Goal: Task Accomplishment & Management: Manage account settings

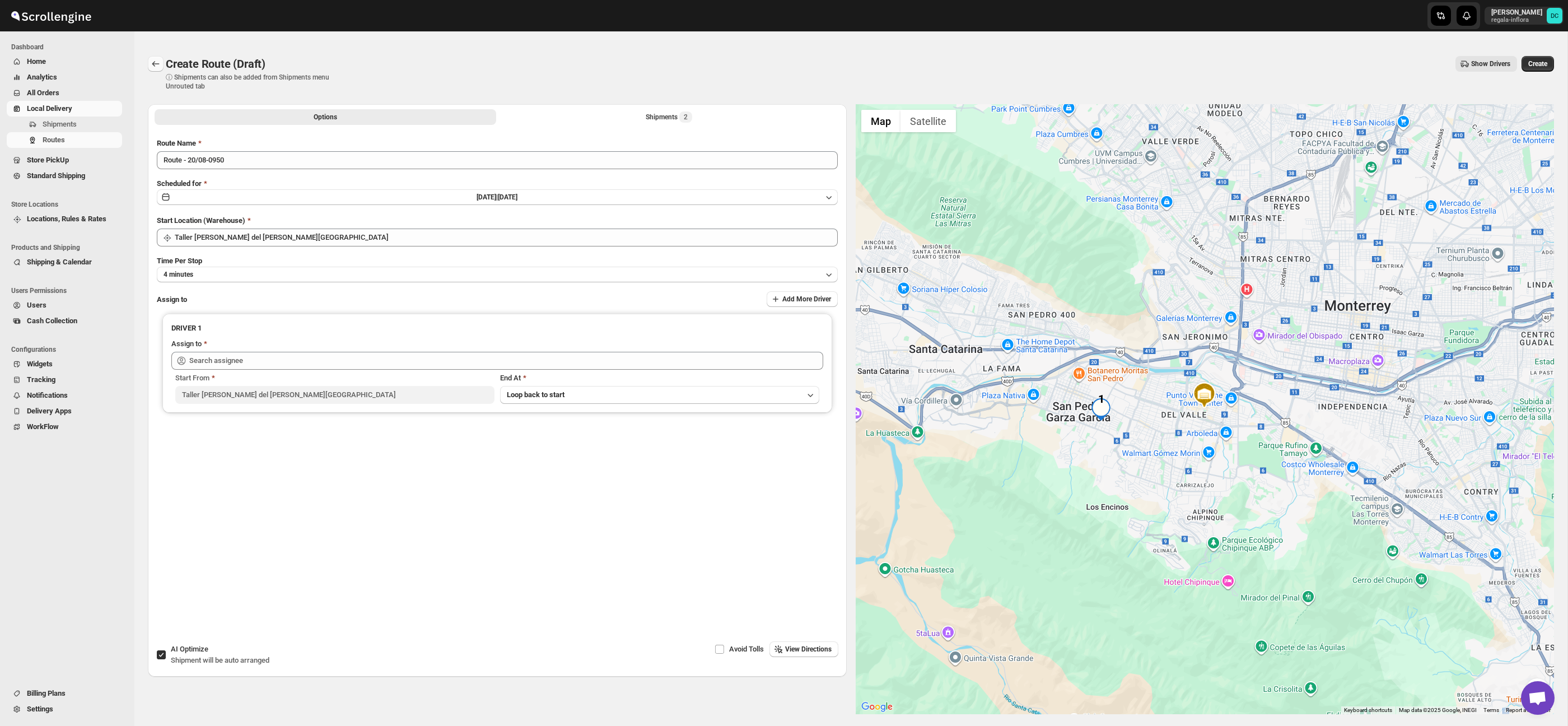
click at [162, 63] on button "Routes" at bounding box center [156, 64] width 16 height 16
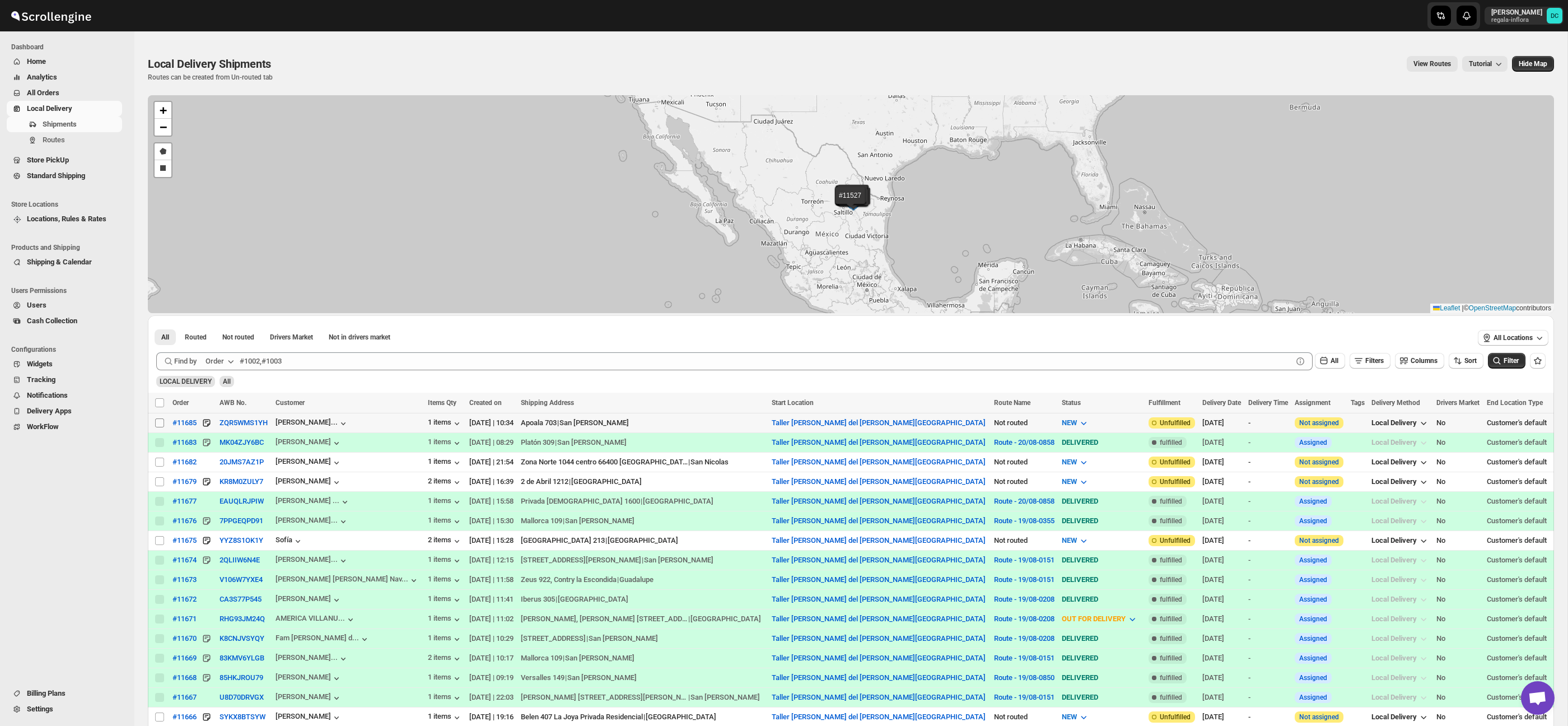
click at [158, 423] on input "Select shipment" at bounding box center [159, 423] width 9 height 9
checkbox input "true"
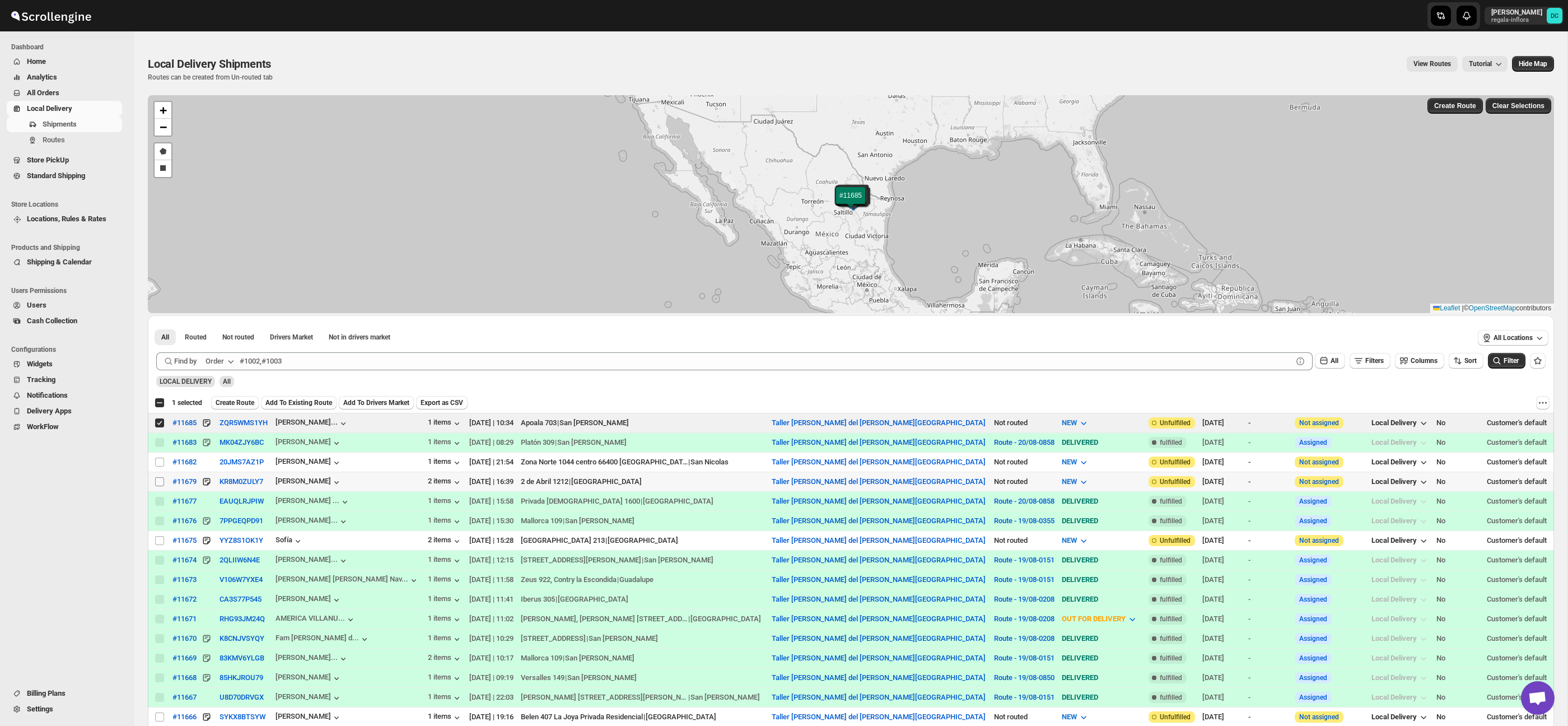
click at [161, 482] on input "Select shipment" at bounding box center [159, 482] width 9 height 9
checkbox input "true"
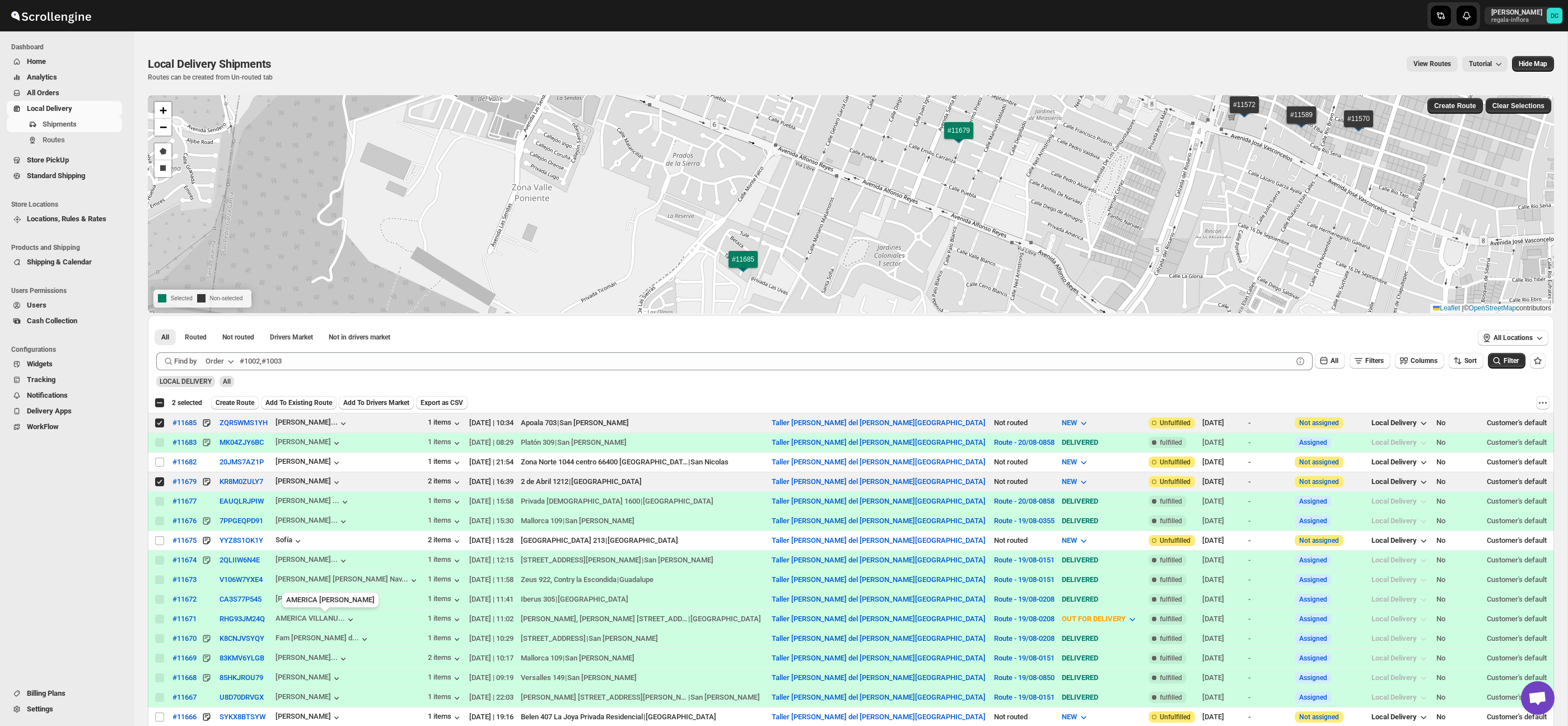
scroll to position [65, 0]
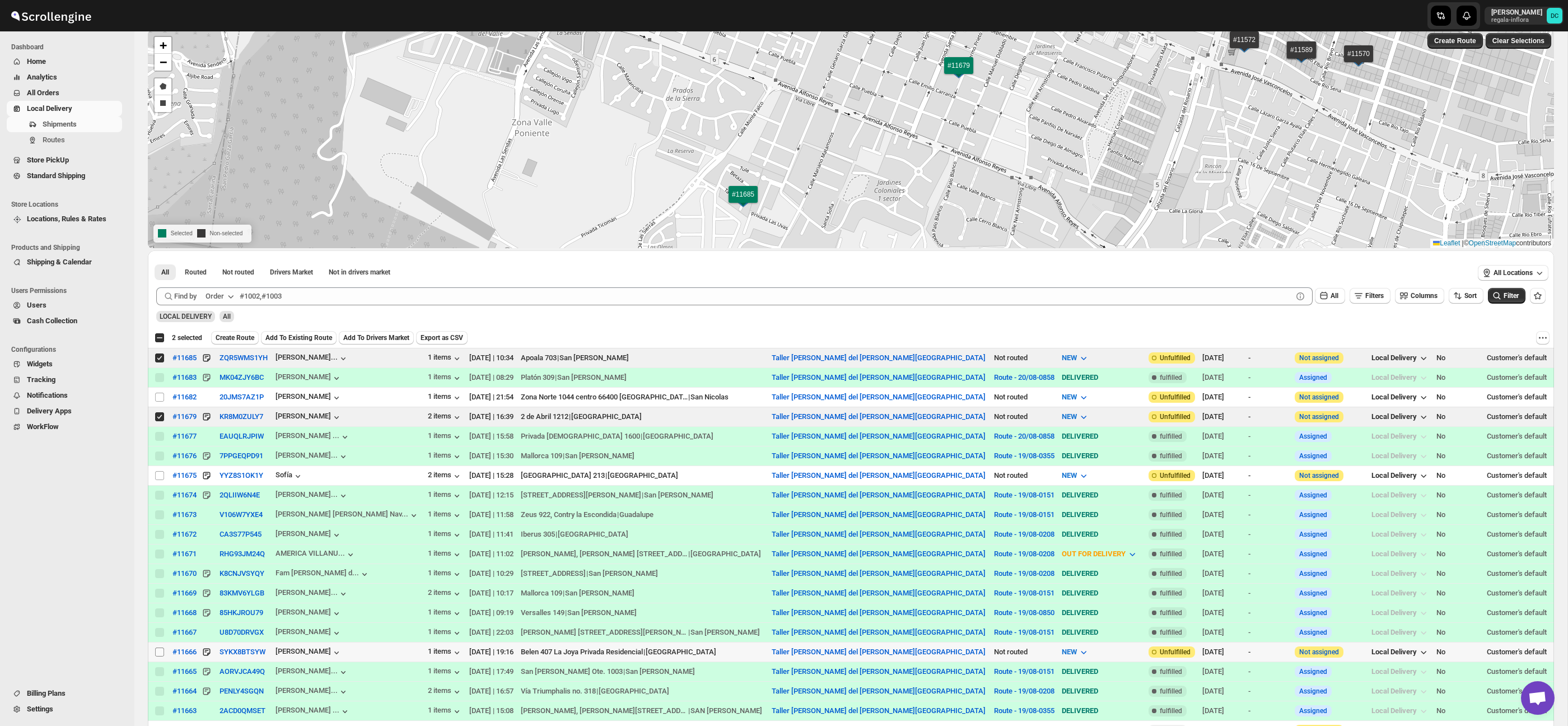
click at [158, 651] on input "Select shipment" at bounding box center [159, 652] width 9 height 9
checkbox input "true"
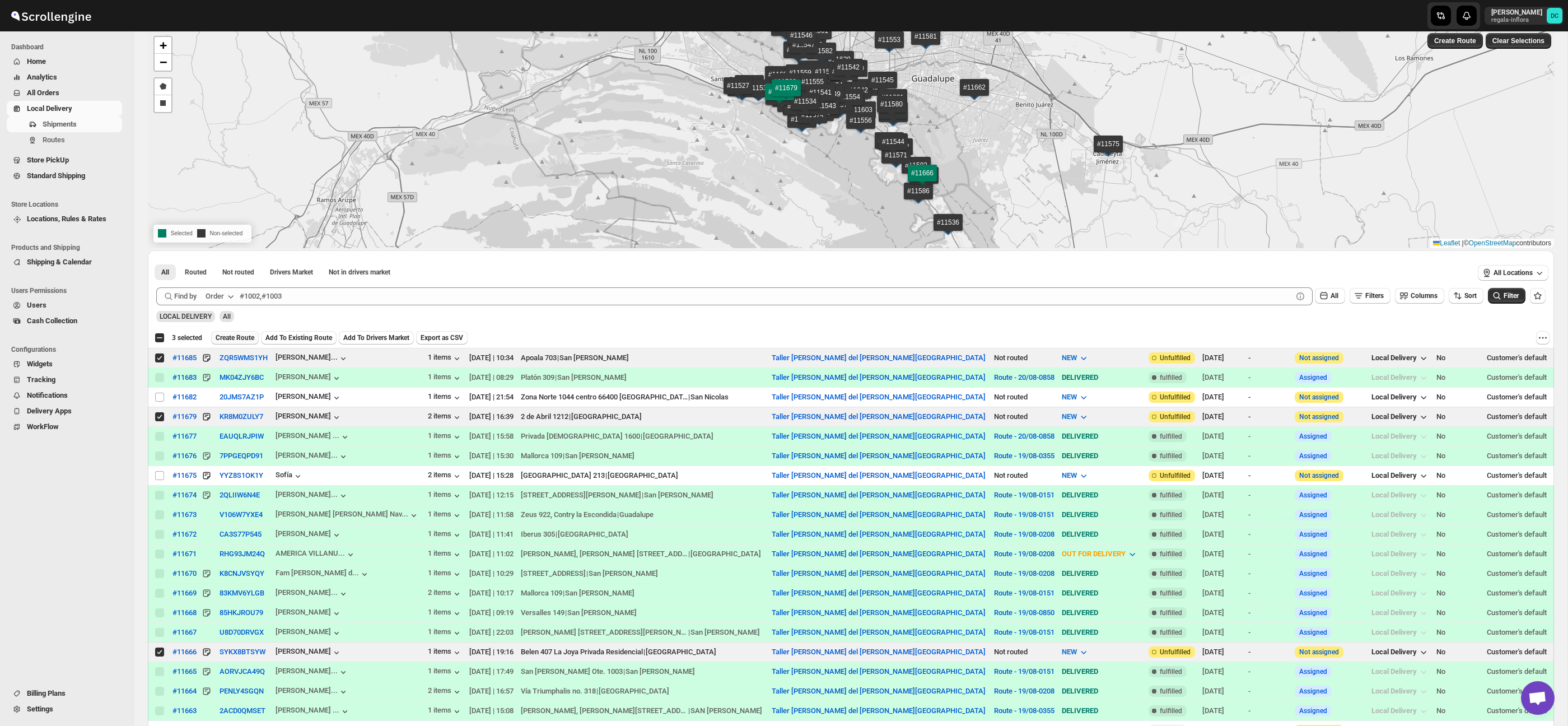
click at [247, 335] on span "Create Route" at bounding box center [234, 338] width 38 height 9
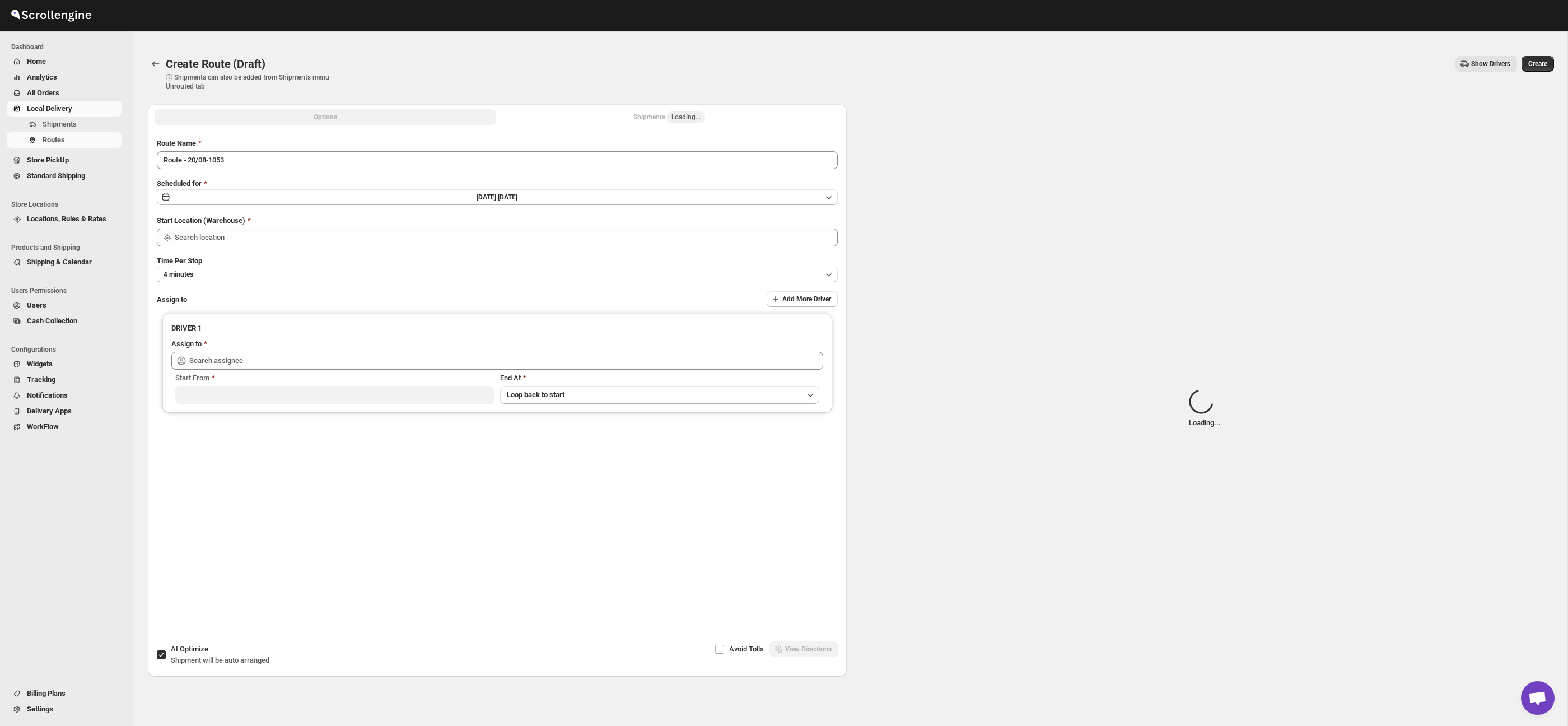
type input "Taller [PERSON_NAME] del [PERSON_NAME][GEOGRAPHIC_DATA]"
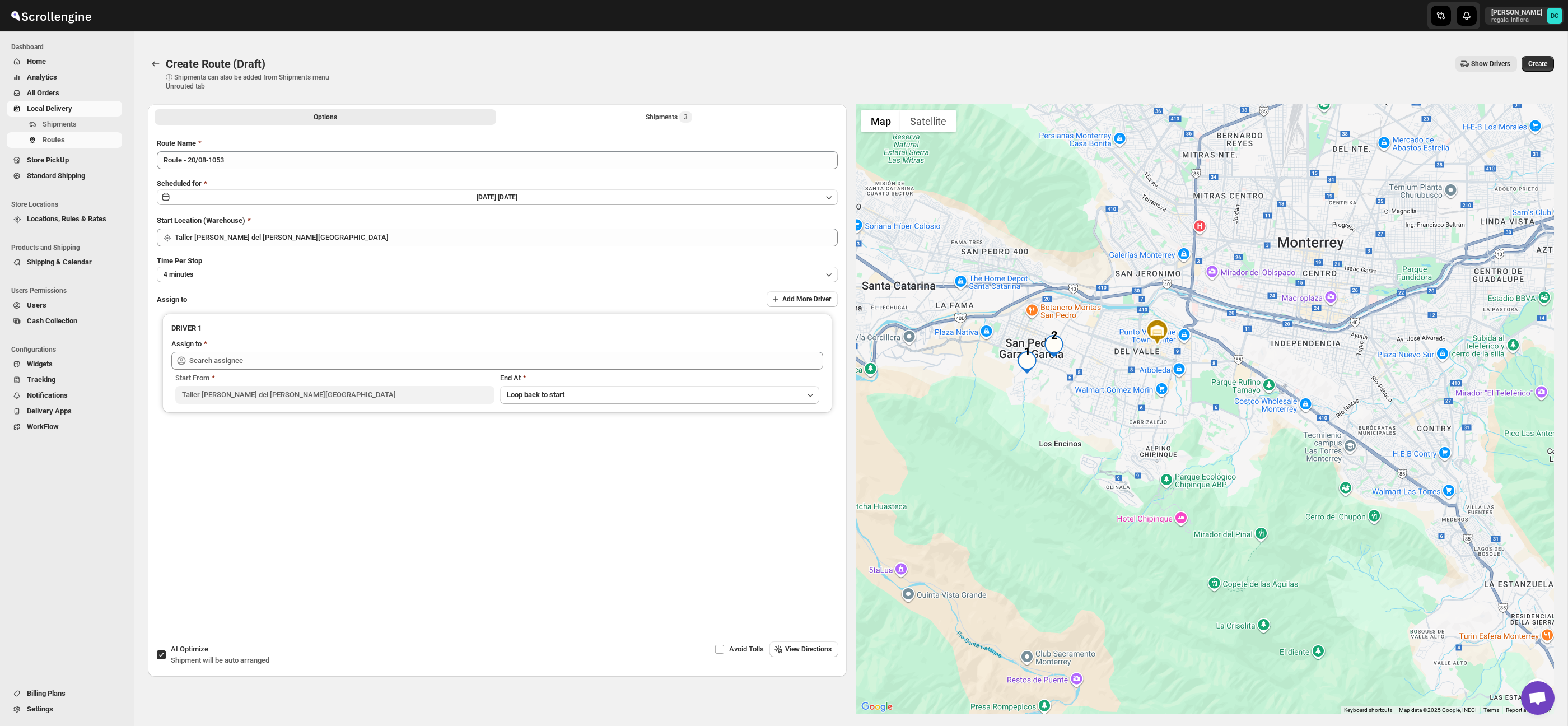
drag, startPoint x: 1324, startPoint y: 520, endPoint x: 1356, endPoint y: 519, distance: 32.0
click at [1260, 440] on div at bounding box center [1205, 409] width 699 height 610
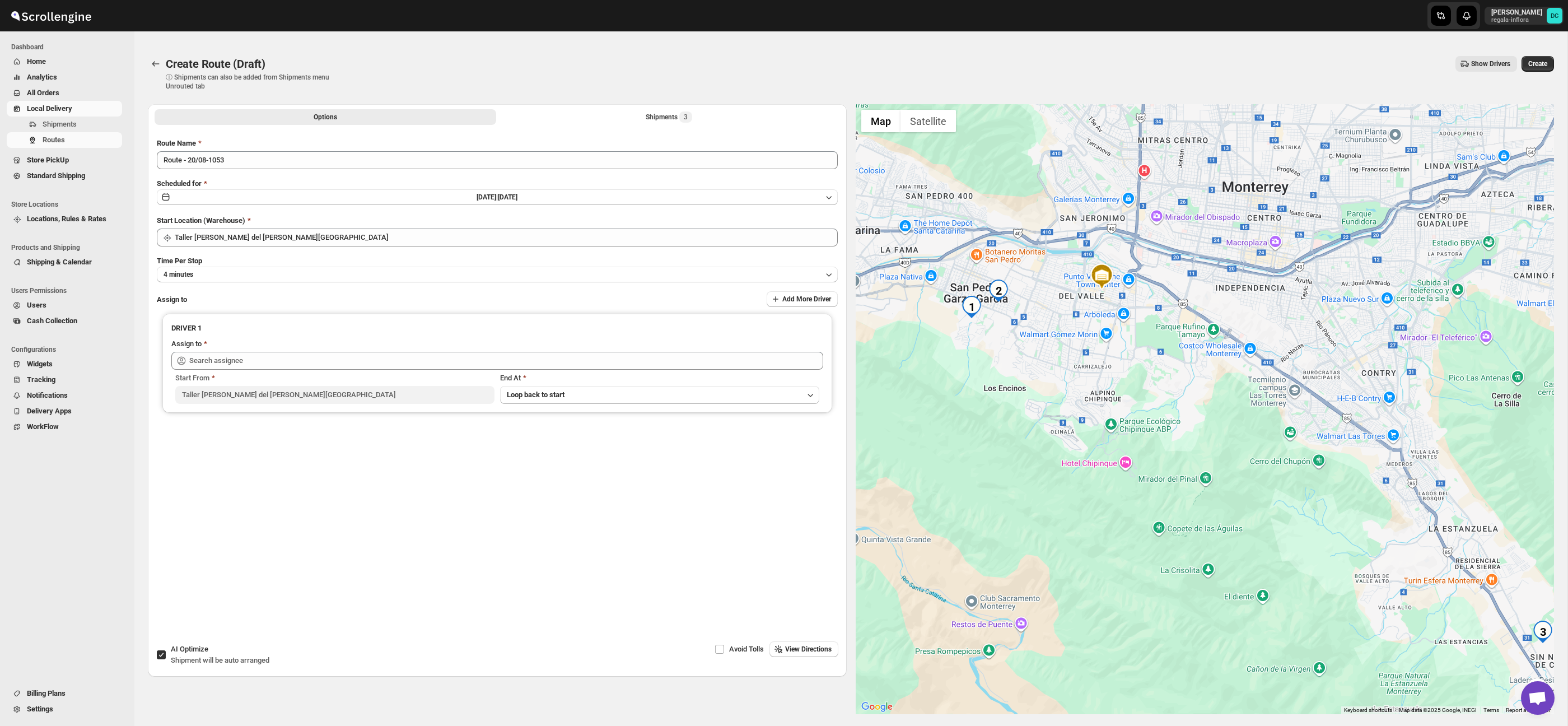
drag, startPoint x: 1476, startPoint y: 596, endPoint x: 1424, endPoint y: 546, distance: 72.1
click at [1424, 546] on div at bounding box center [1205, 409] width 699 height 610
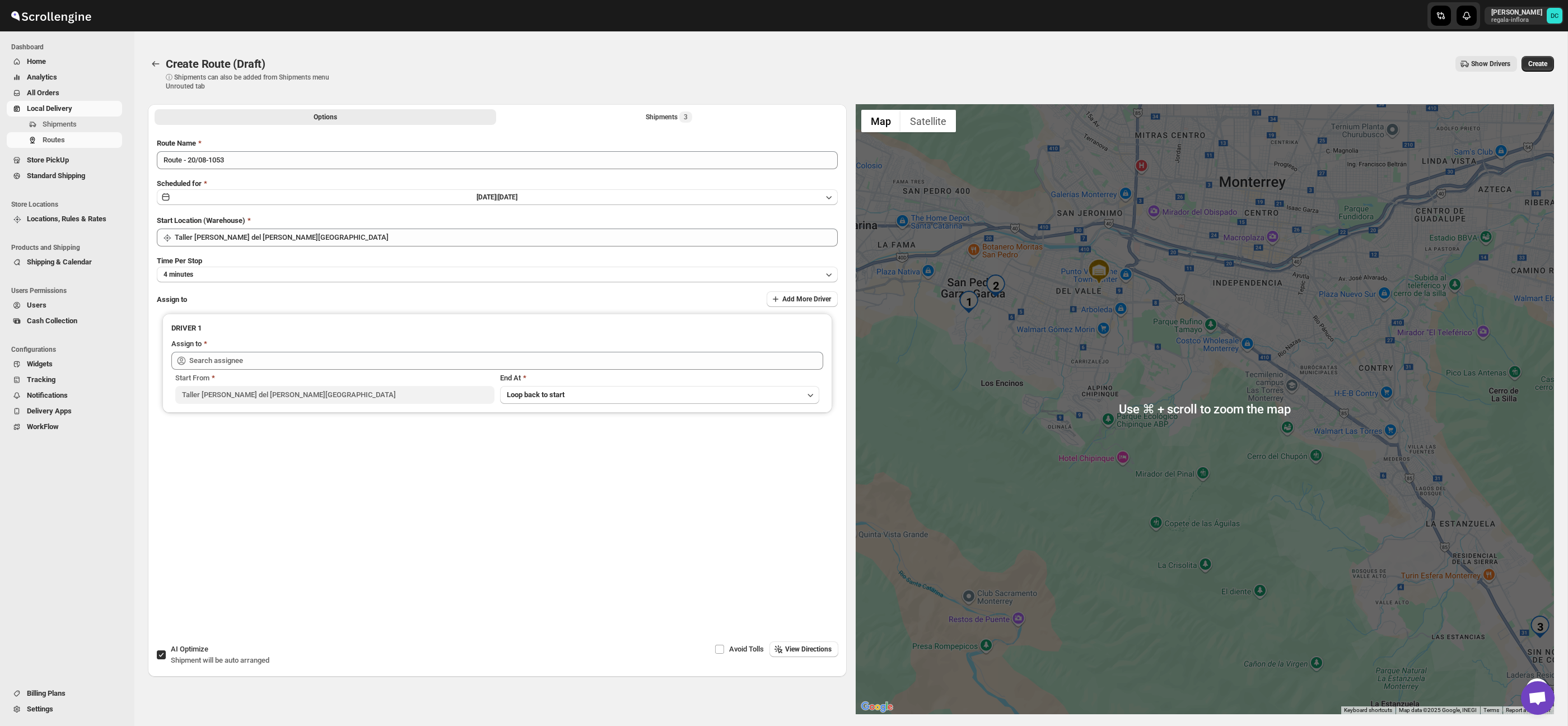
scroll to position [18, 0]
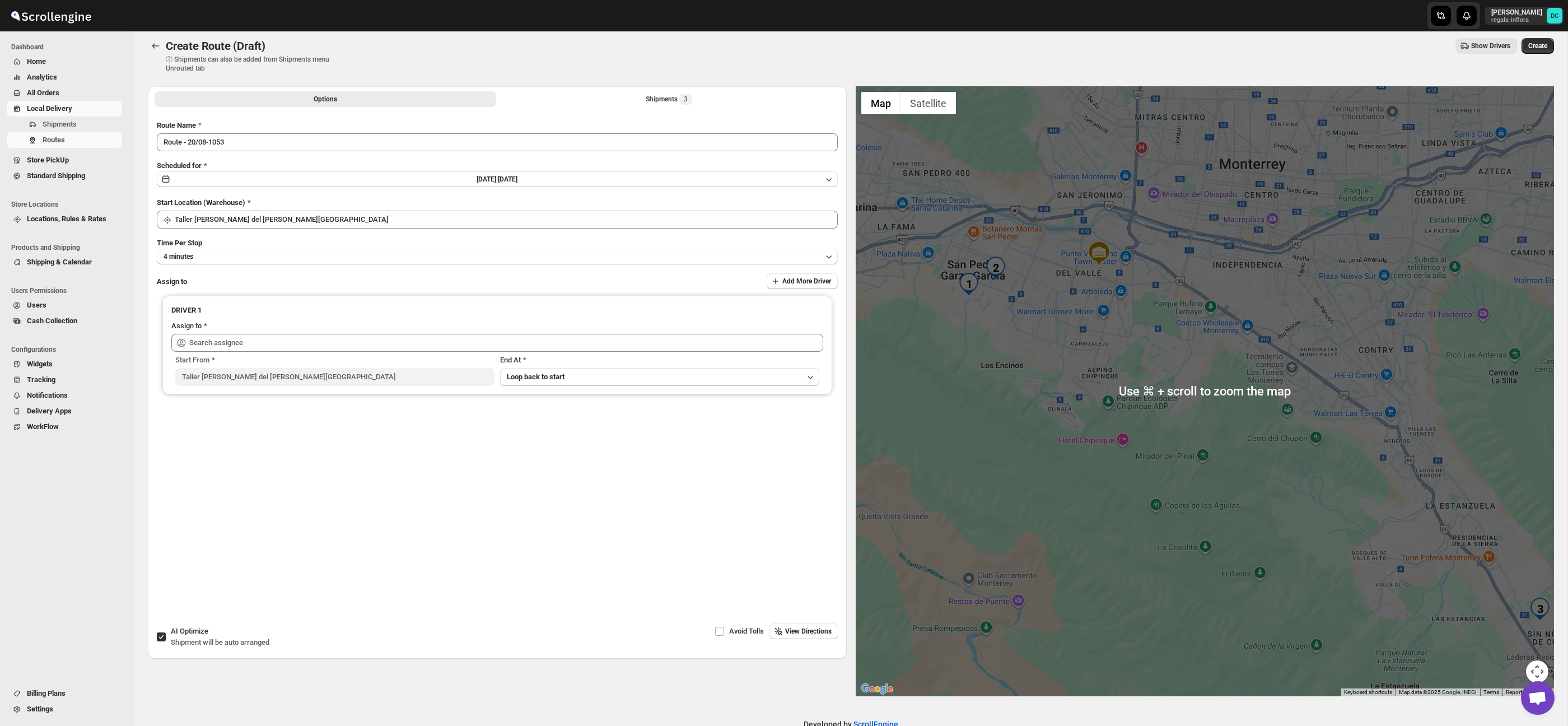
click at [1540, 664] on button "Map camera controls" at bounding box center [1537, 671] width 22 height 22
click at [1515, 675] on button "Zoom out" at bounding box center [1509, 671] width 22 height 22
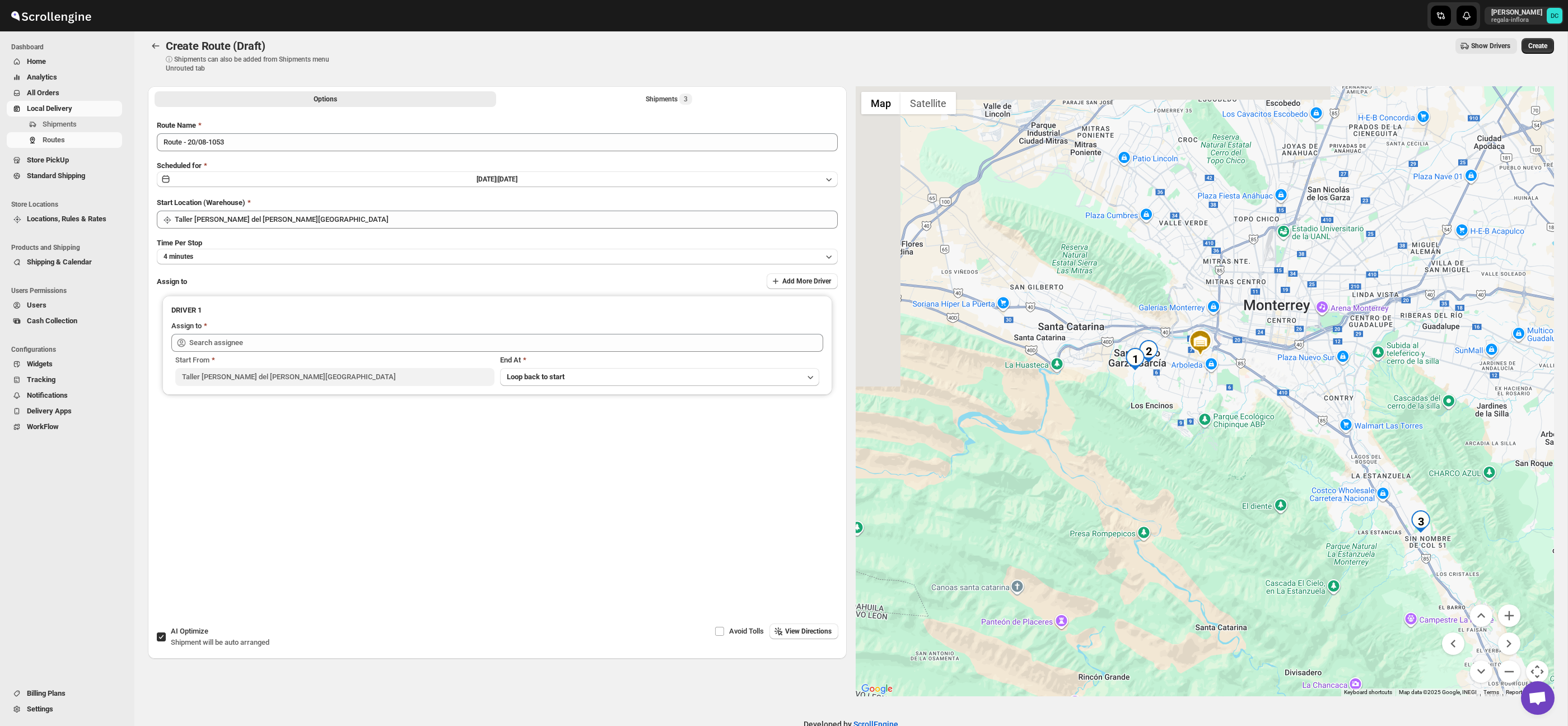
drag, startPoint x: 1248, startPoint y: 474, endPoint x: 1299, endPoint y: 502, distance: 58.2
click at [1299, 502] on div at bounding box center [1205, 391] width 699 height 610
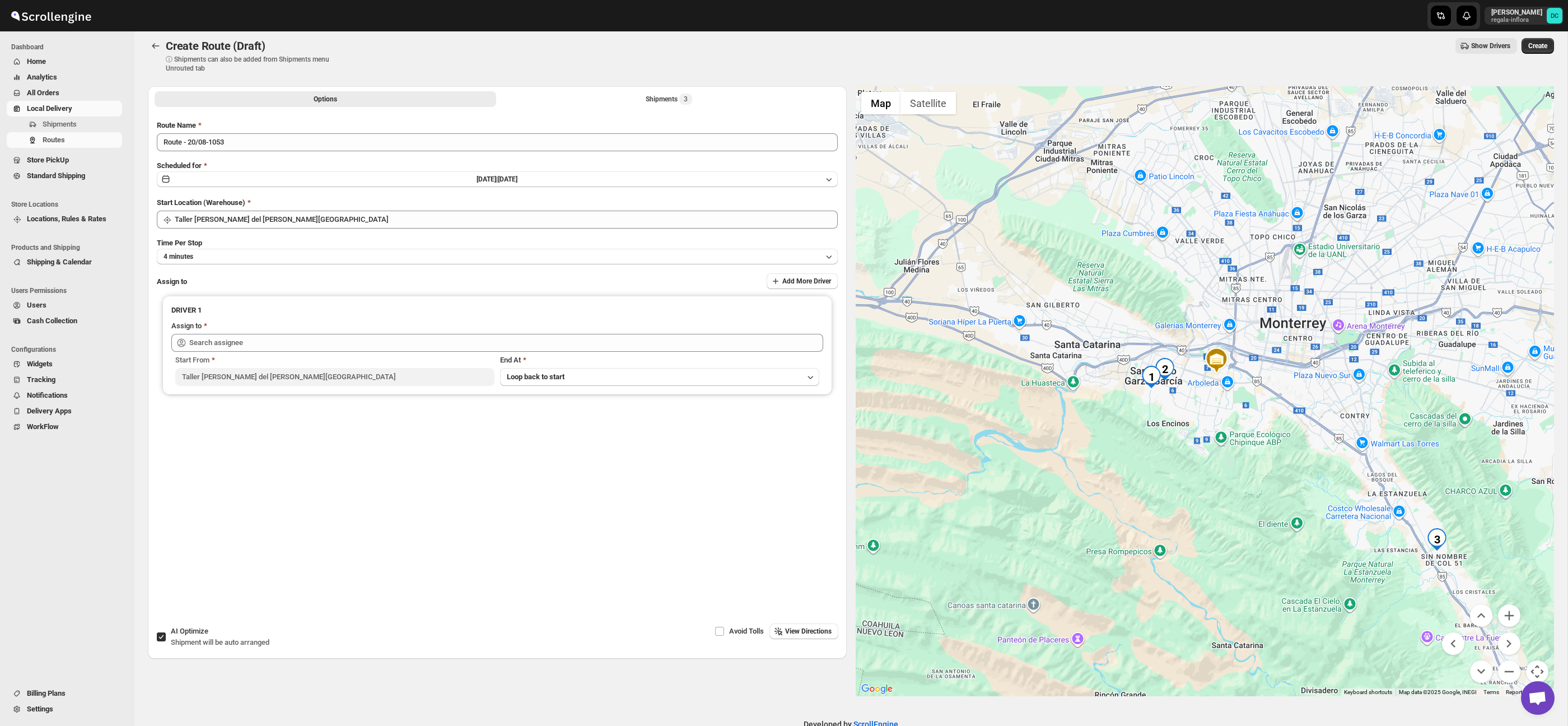
drag, startPoint x: 1200, startPoint y: 419, endPoint x: 1227, endPoint y: 449, distance: 40.4
click at [1227, 449] on div at bounding box center [1205, 391] width 699 height 610
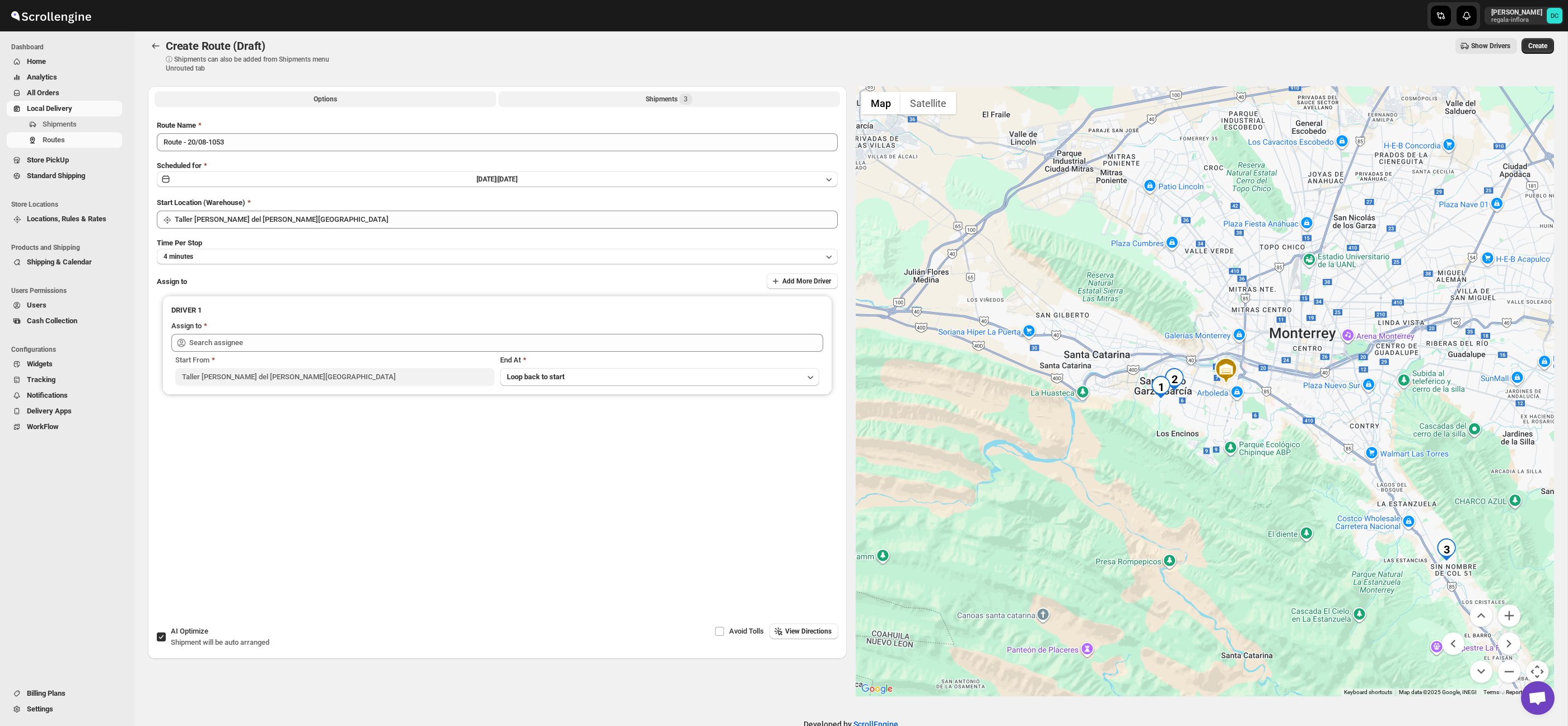
click at [587, 98] on button "Shipments 3" at bounding box center [669, 99] width 342 height 16
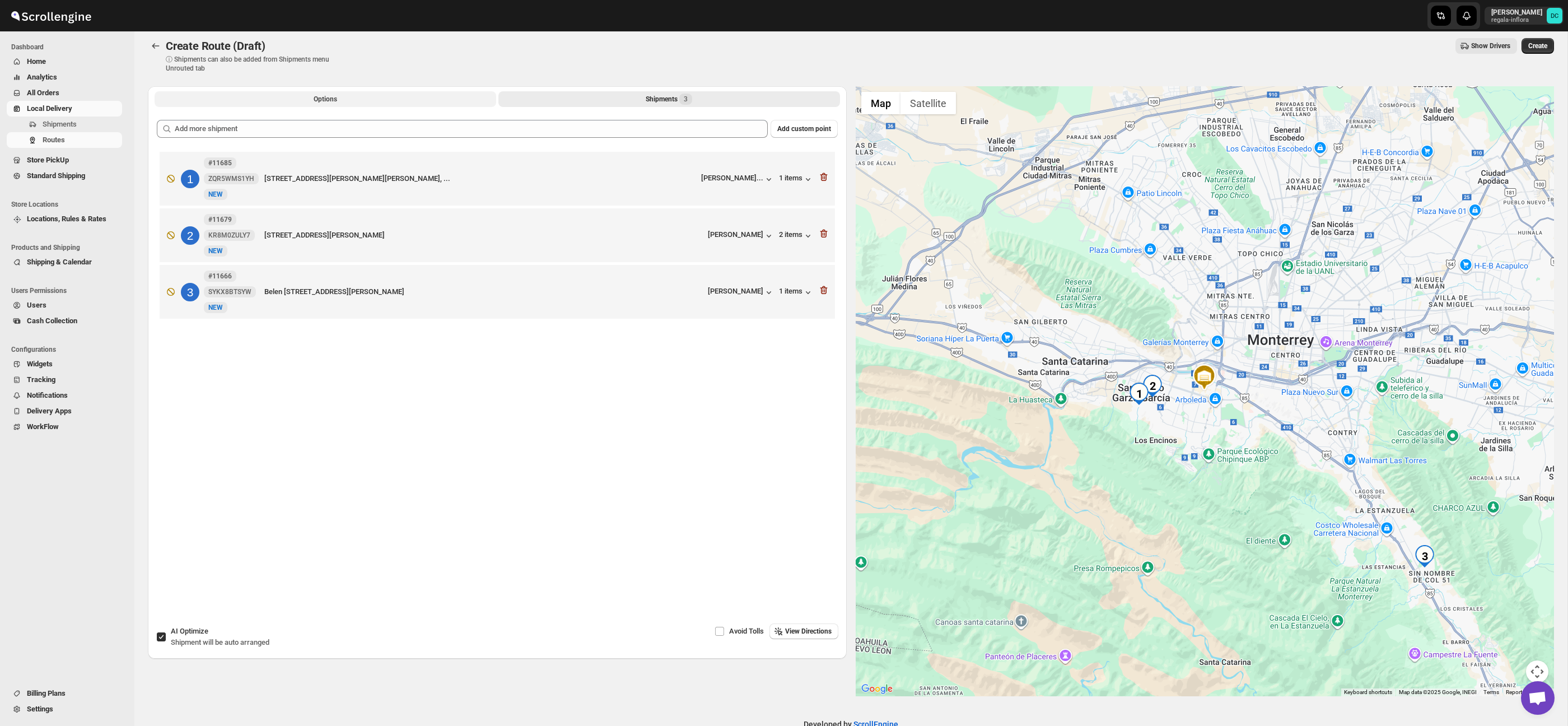
click at [331, 99] on span "Options" at bounding box center [325, 99] width 23 height 9
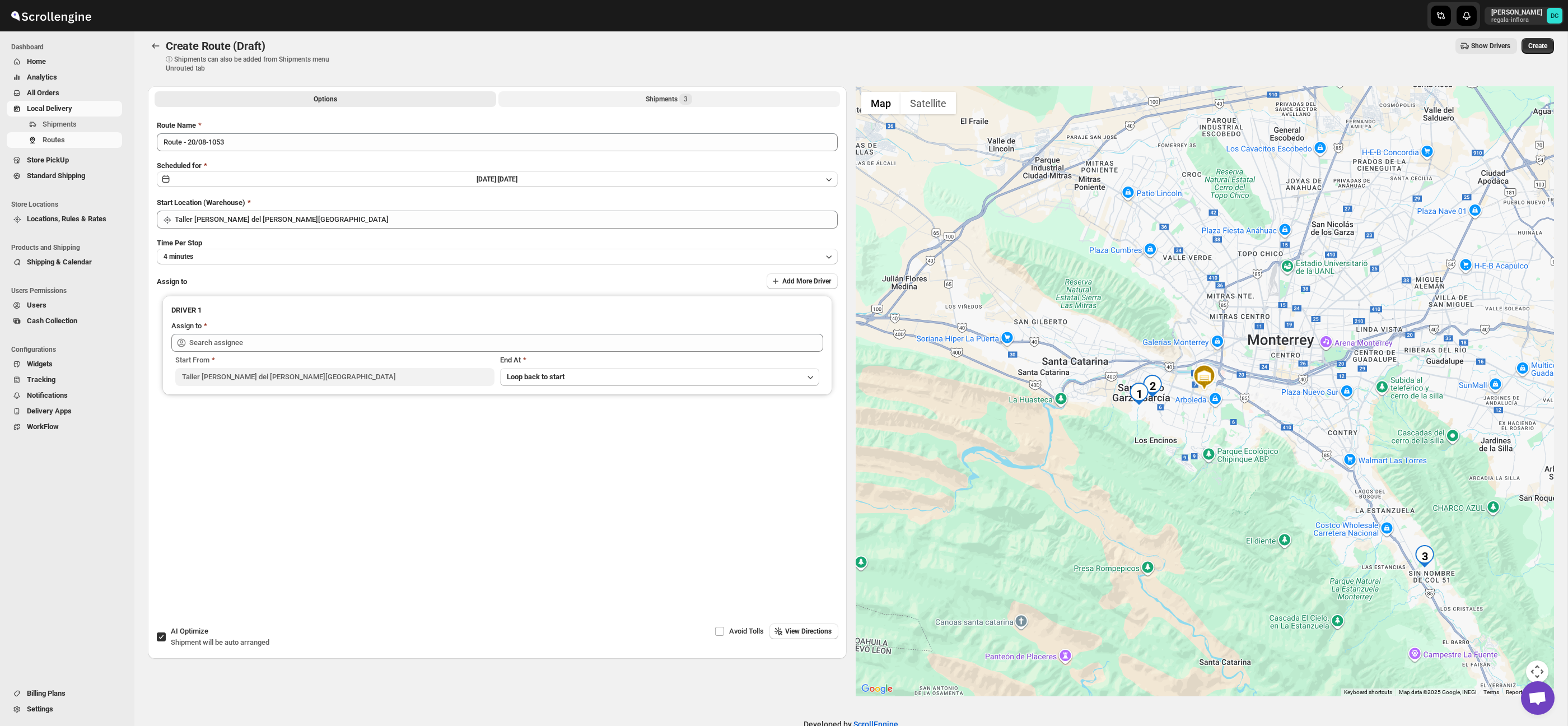
click at [599, 92] on button "Shipments 3" at bounding box center [669, 99] width 342 height 16
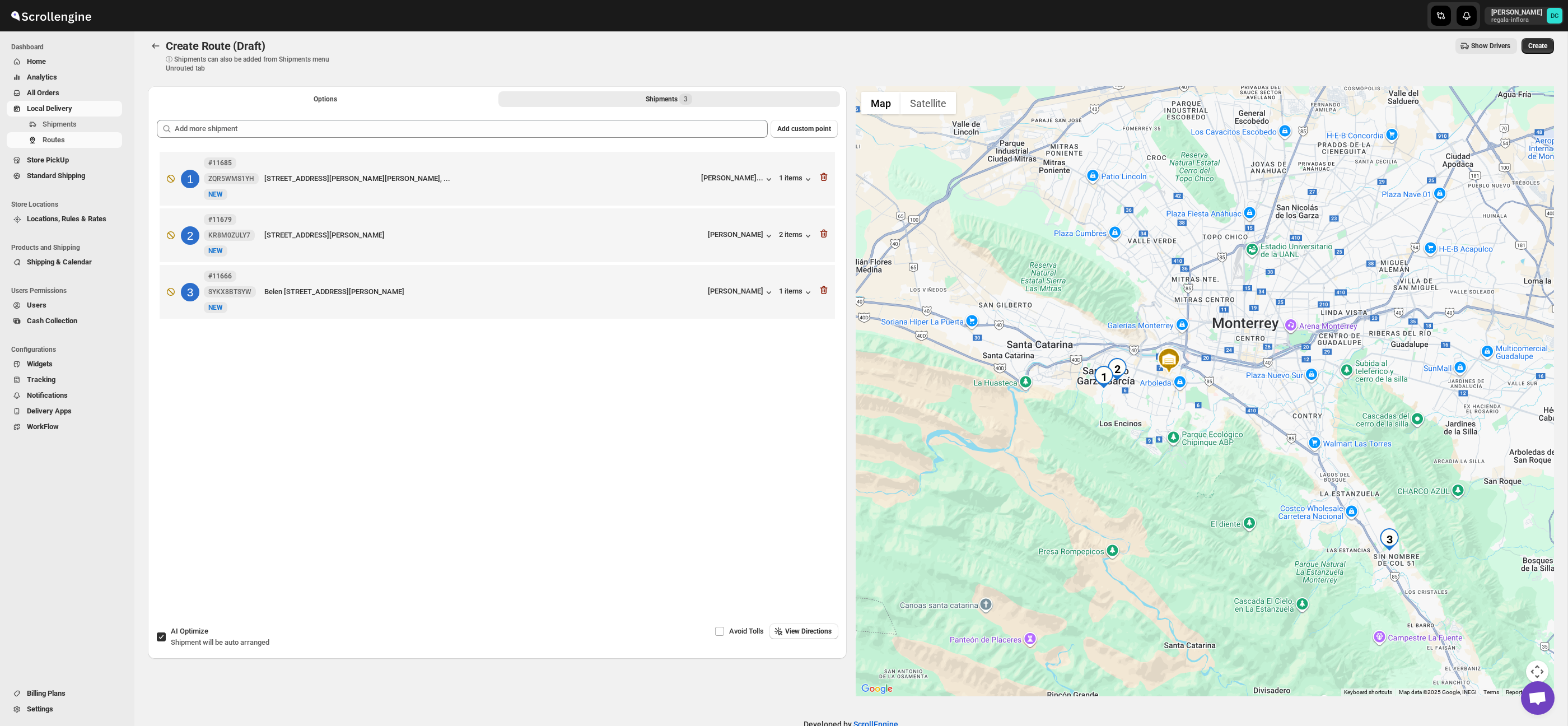
drag, startPoint x: 1280, startPoint y: 451, endPoint x: 1265, endPoint y: 440, distance: 18.6
click at [1248, 438] on div at bounding box center [1205, 391] width 699 height 610
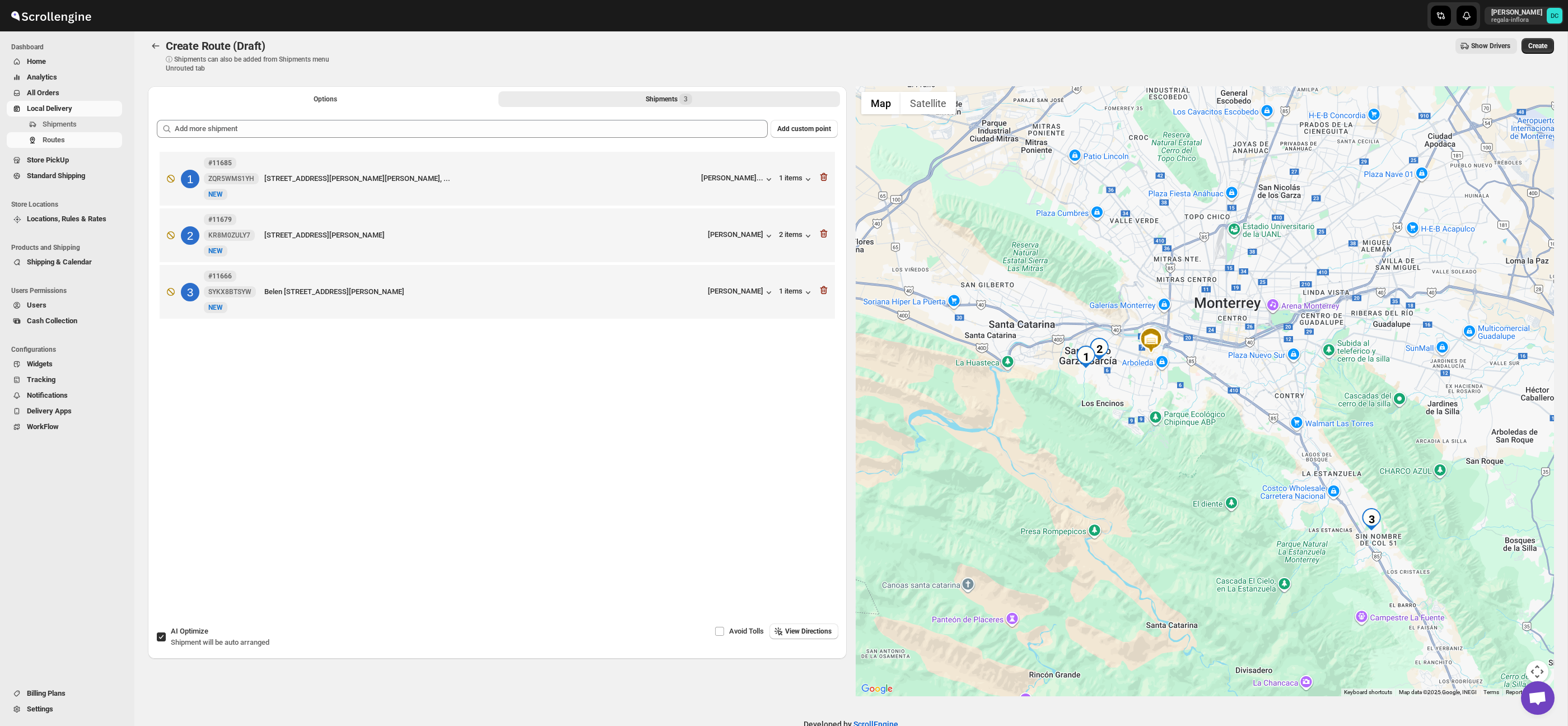
drag, startPoint x: 1322, startPoint y: 451, endPoint x: 1298, endPoint y: 418, distance: 40.8
click at [1298, 418] on div at bounding box center [1205, 391] width 699 height 610
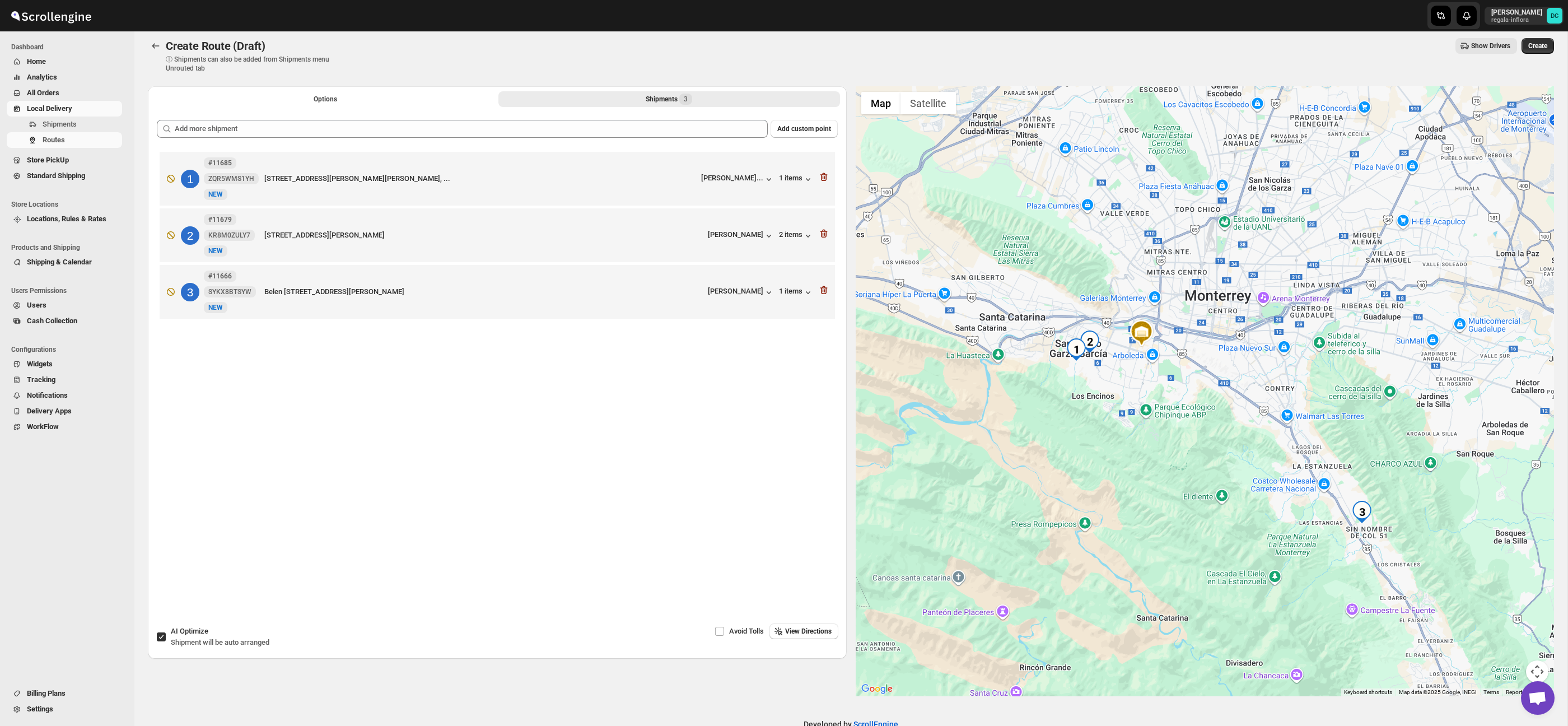
drag, startPoint x: 1176, startPoint y: 404, endPoint x: 1181, endPoint y: 422, distance: 18.7
click at [1192, 434] on div at bounding box center [1205, 391] width 699 height 610
drag, startPoint x: 370, startPoint y: 104, endPoint x: 426, endPoint y: 62, distance: 70.0
click at [370, 104] on button "Options" at bounding box center [325, 99] width 342 height 16
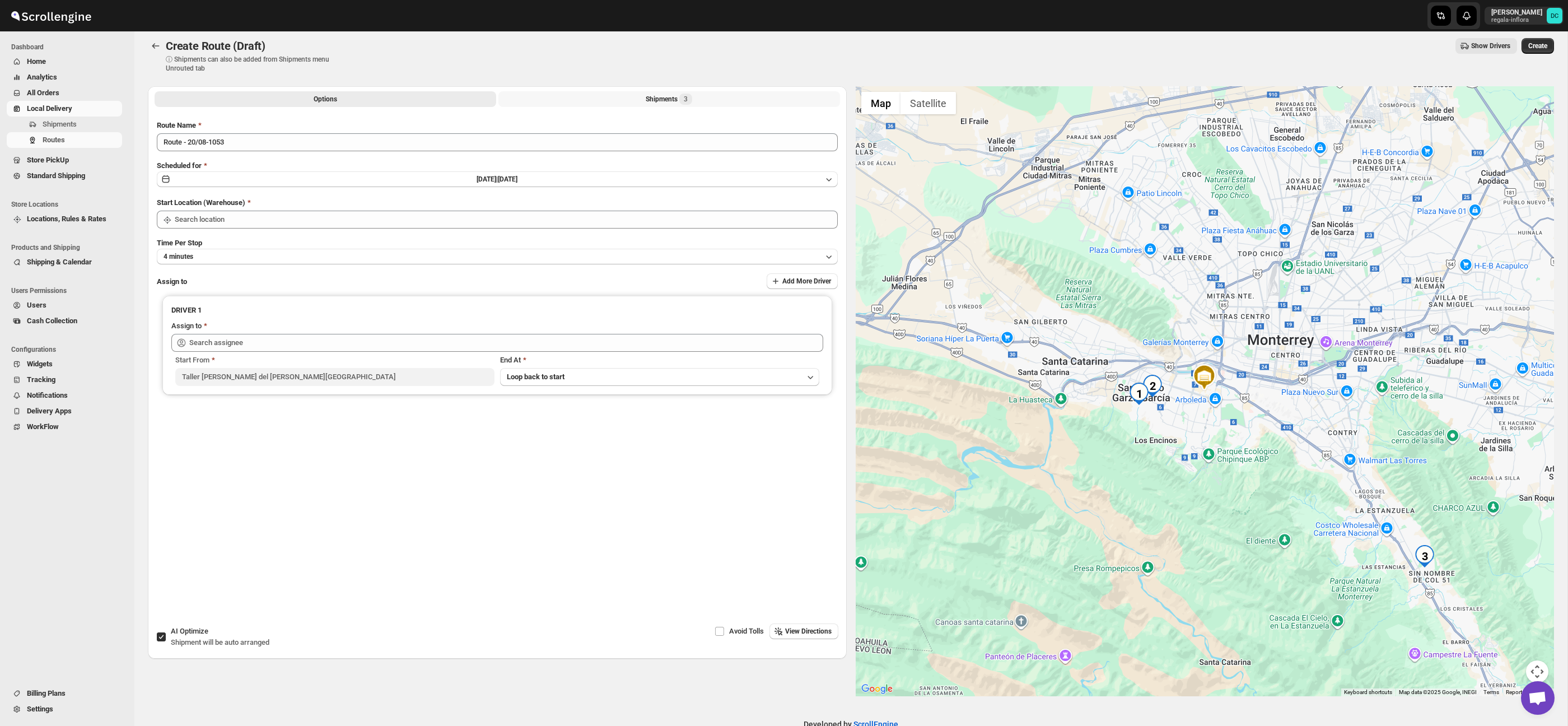
type input "Taller [PERSON_NAME] del [PERSON_NAME][GEOGRAPHIC_DATA]"
click at [542, 106] on button "Shipments 3" at bounding box center [669, 99] width 342 height 16
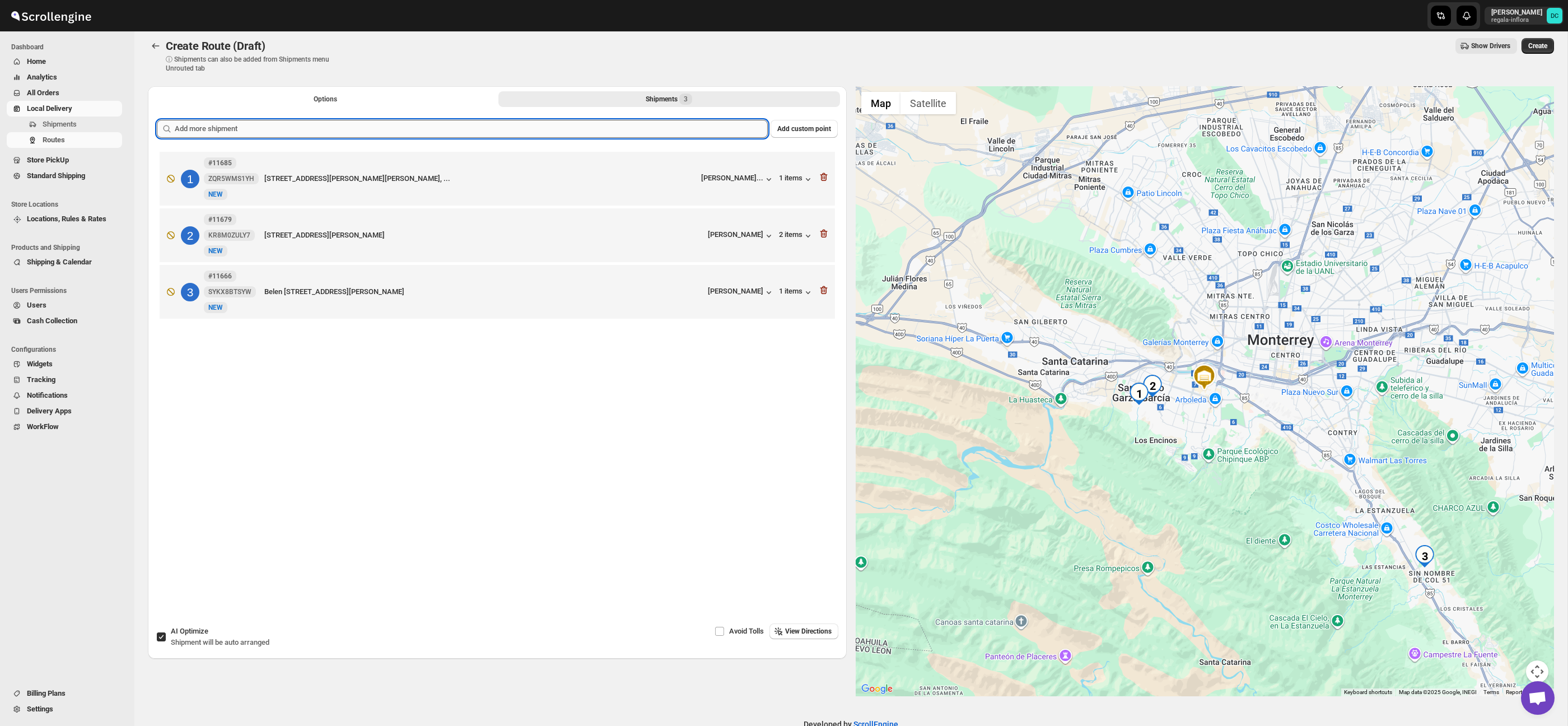
click at [425, 126] on input "text" at bounding box center [471, 129] width 593 height 18
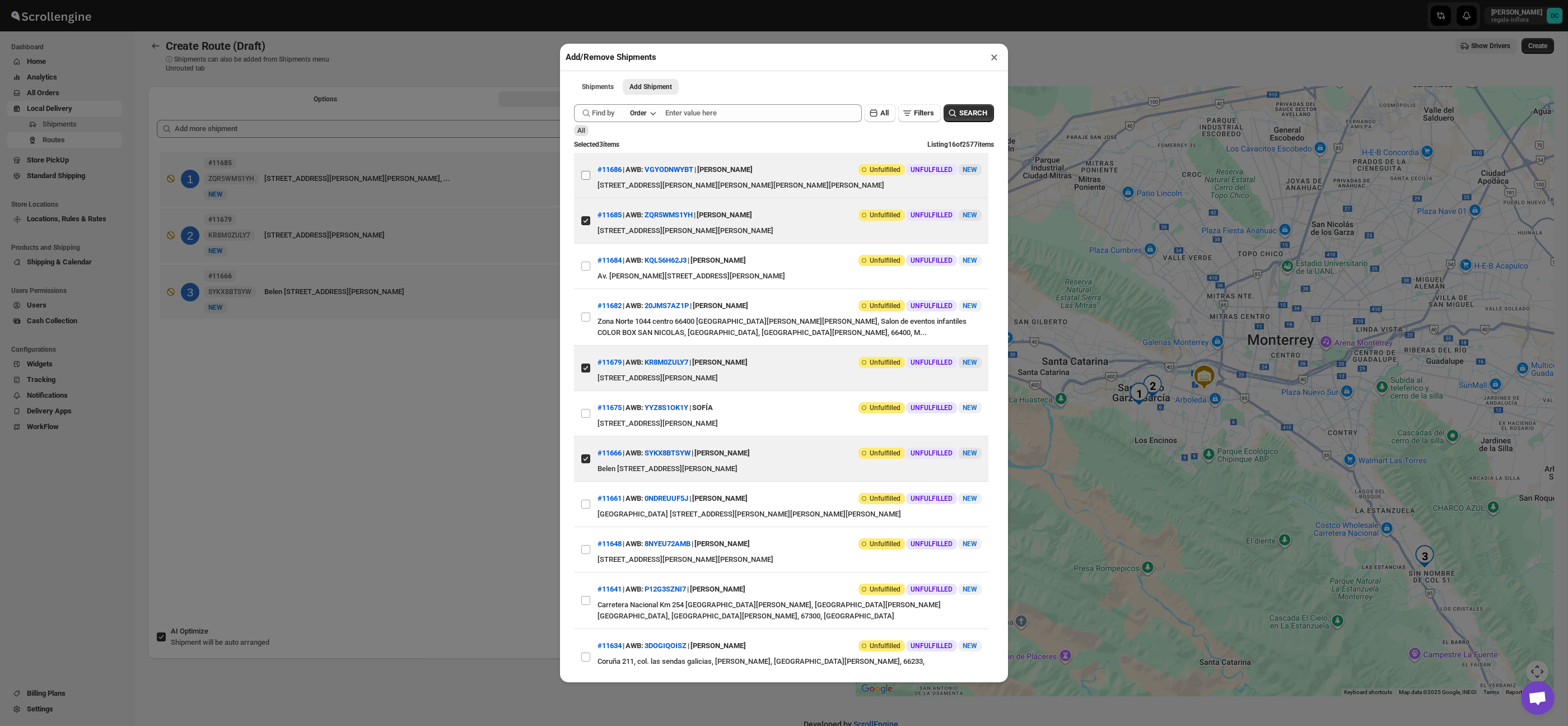
click at [587, 175] on input "View details for 68a60116fc41024ff29cdc00" at bounding box center [586, 175] width 9 height 9
checkbox input "true"
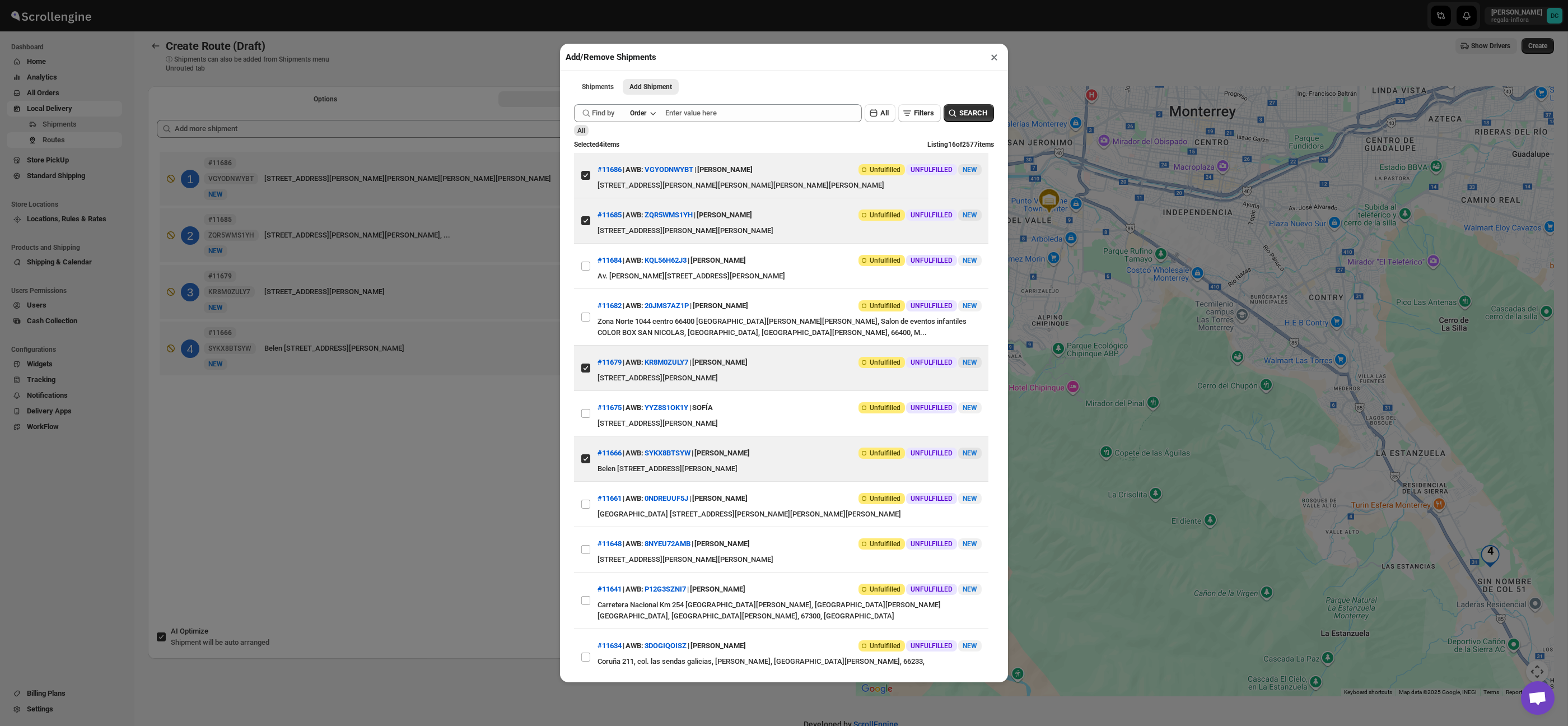
click at [475, 61] on div "Add/Remove Shipments × Shipments Add Shipment More views Shipments Add Shipment…" at bounding box center [784, 363] width 1568 height 726
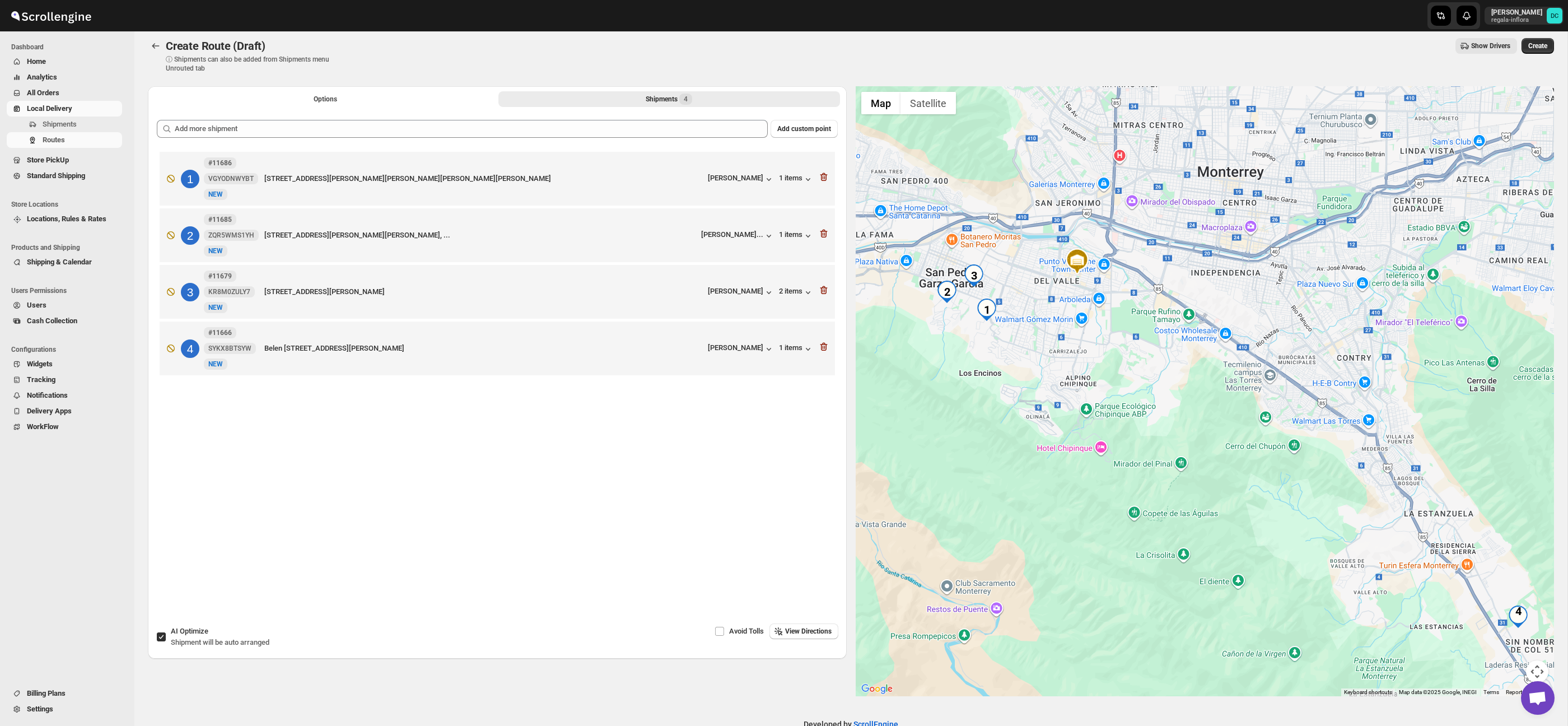
drag, startPoint x: 1200, startPoint y: 380, endPoint x: 1230, endPoint y: 445, distance: 71.6
click at [1230, 445] on div at bounding box center [1205, 391] width 699 height 610
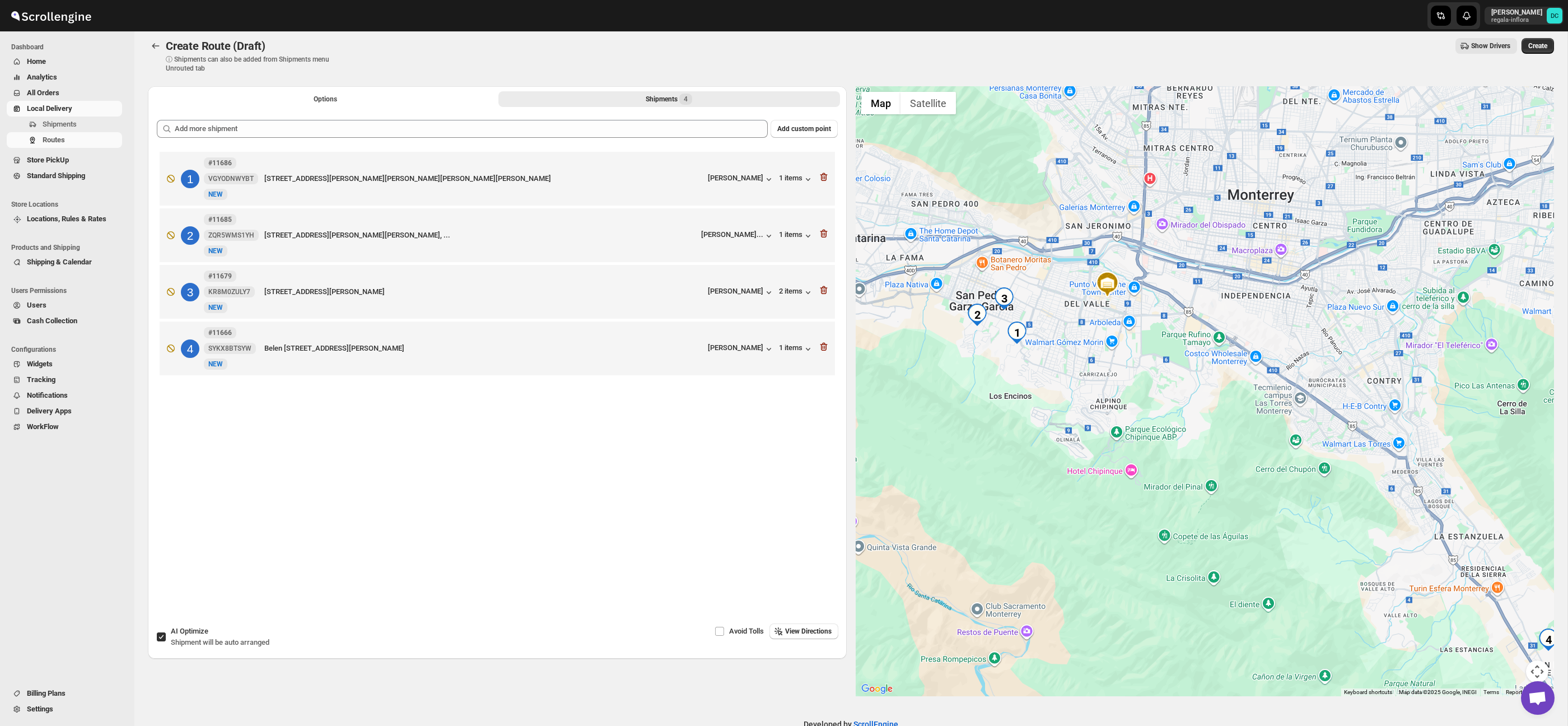
drag, startPoint x: 1132, startPoint y: 409, endPoint x: 1164, endPoint y: 433, distance: 40.0
click at [1164, 433] on div at bounding box center [1205, 391] width 699 height 610
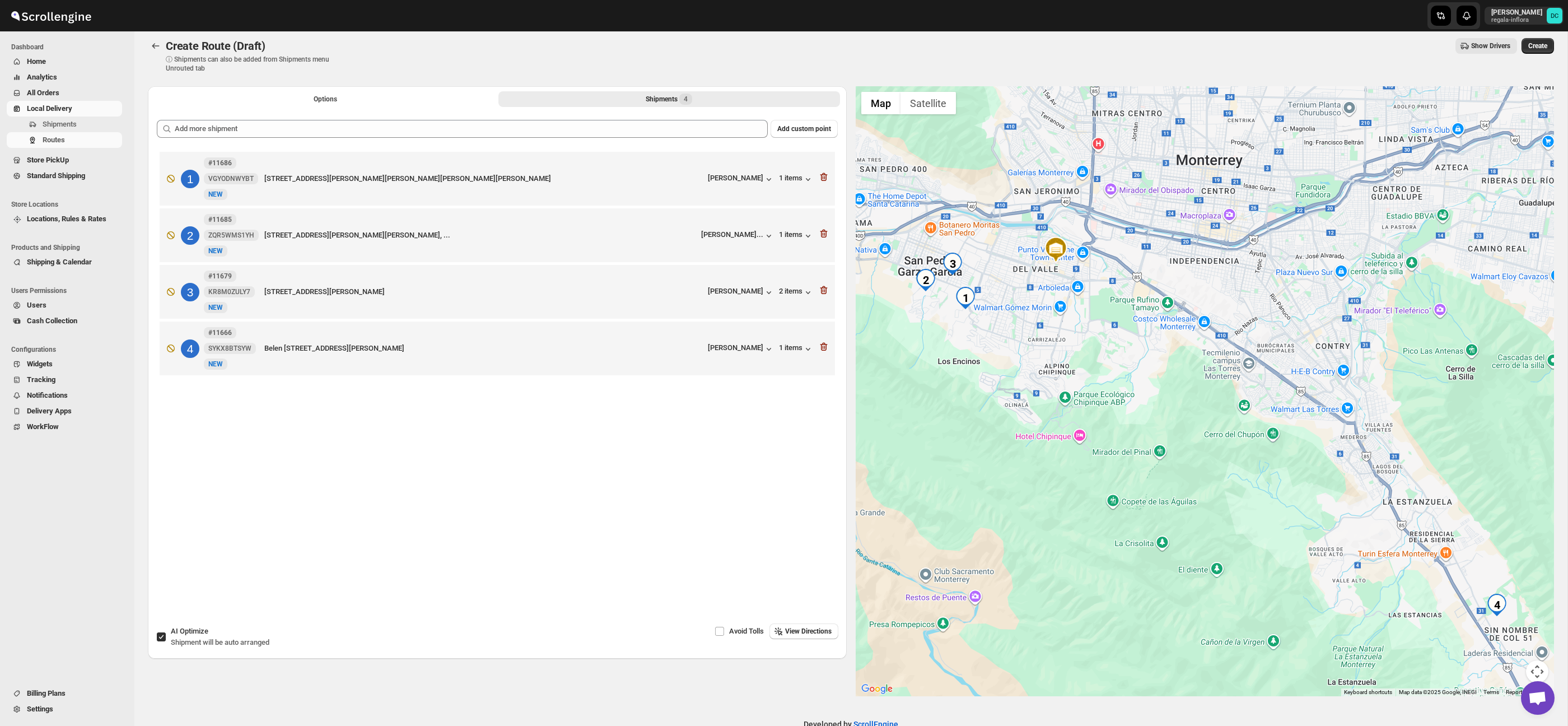
drag, startPoint x: 1227, startPoint y: 444, endPoint x: 1192, endPoint y: 422, distance: 41.3
click at [1192, 422] on div at bounding box center [1205, 391] width 699 height 610
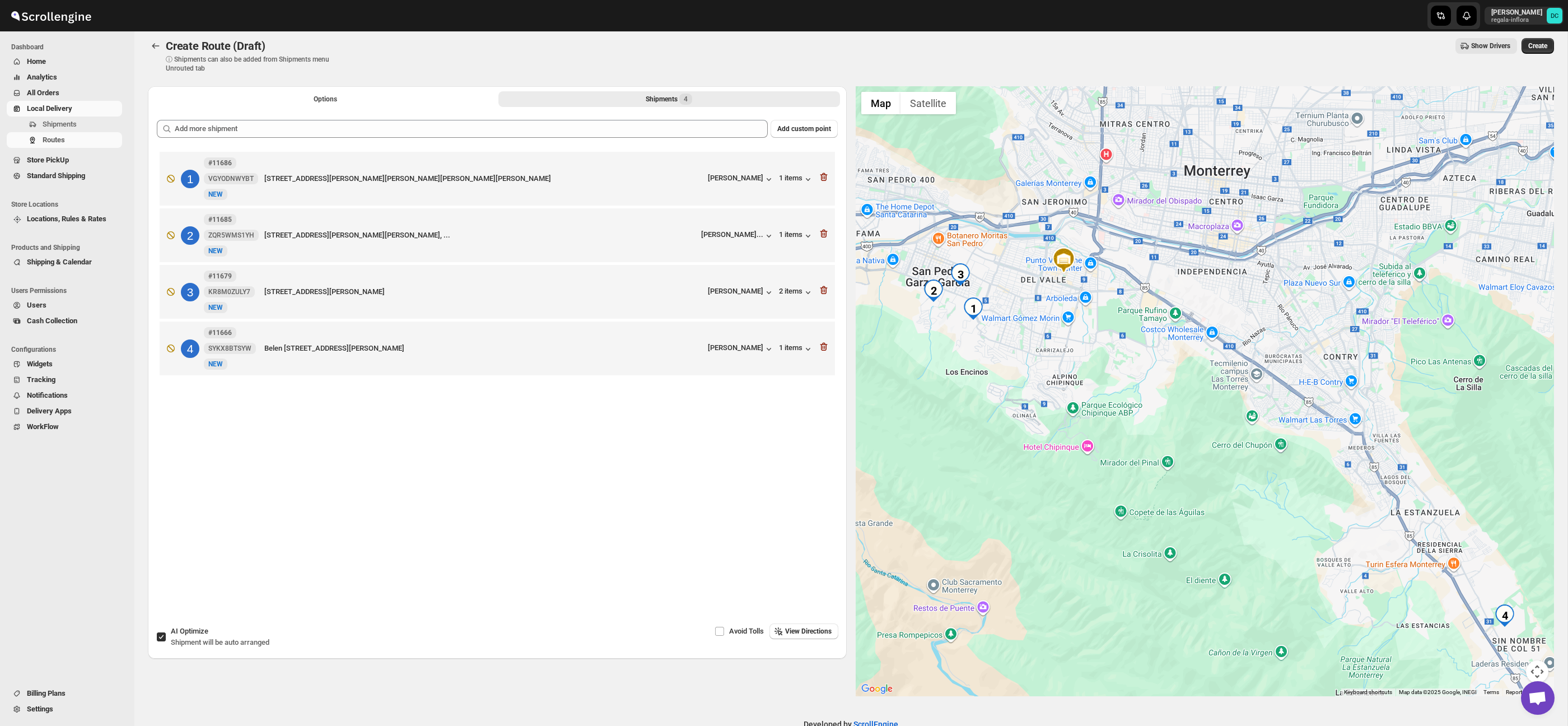
drag, startPoint x: 1155, startPoint y: 391, endPoint x: 1168, endPoint y: 413, distance: 25.6
click at [1168, 413] on div at bounding box center [1205, 391] width 699 height 610
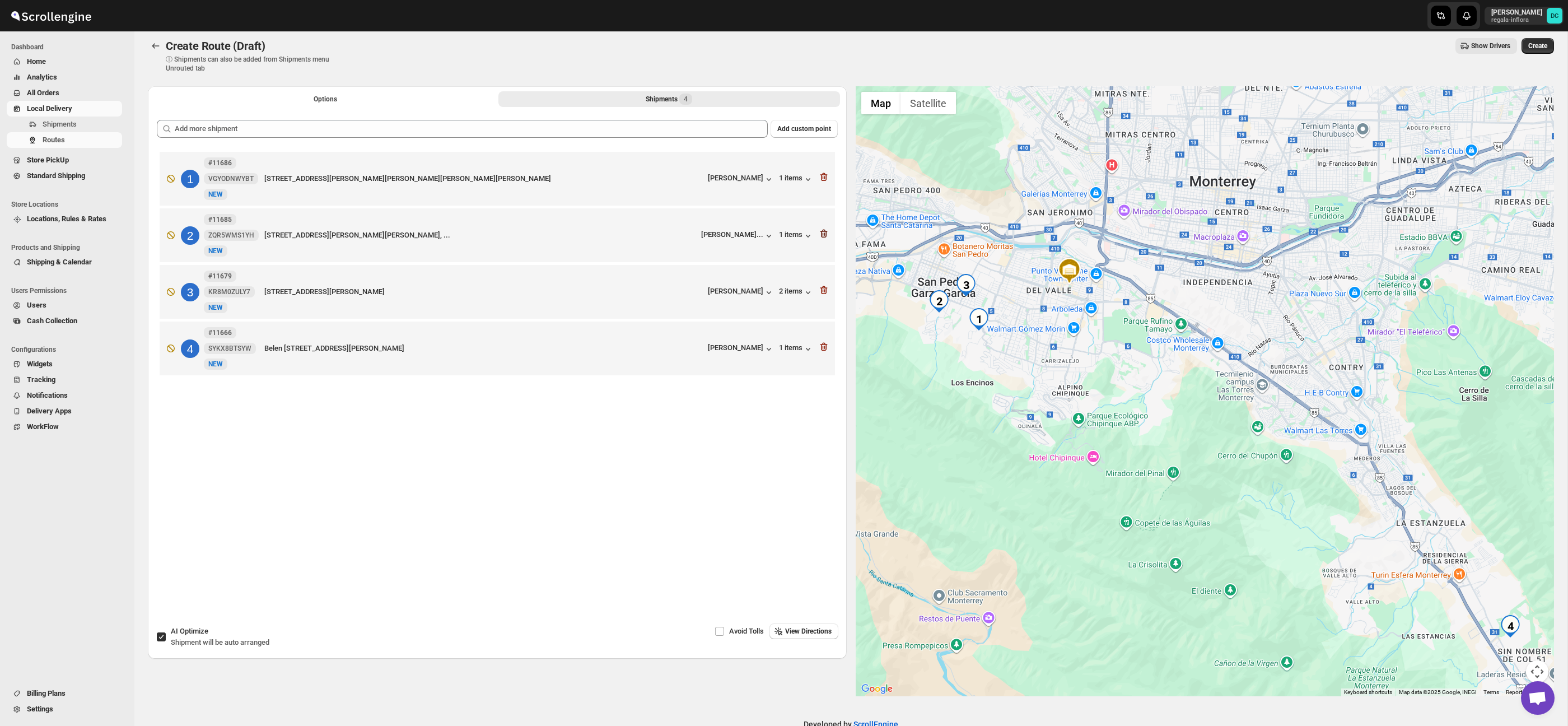
click at [824, 236] on icon "button" at bounding box center [824, 234] width 1 height 3
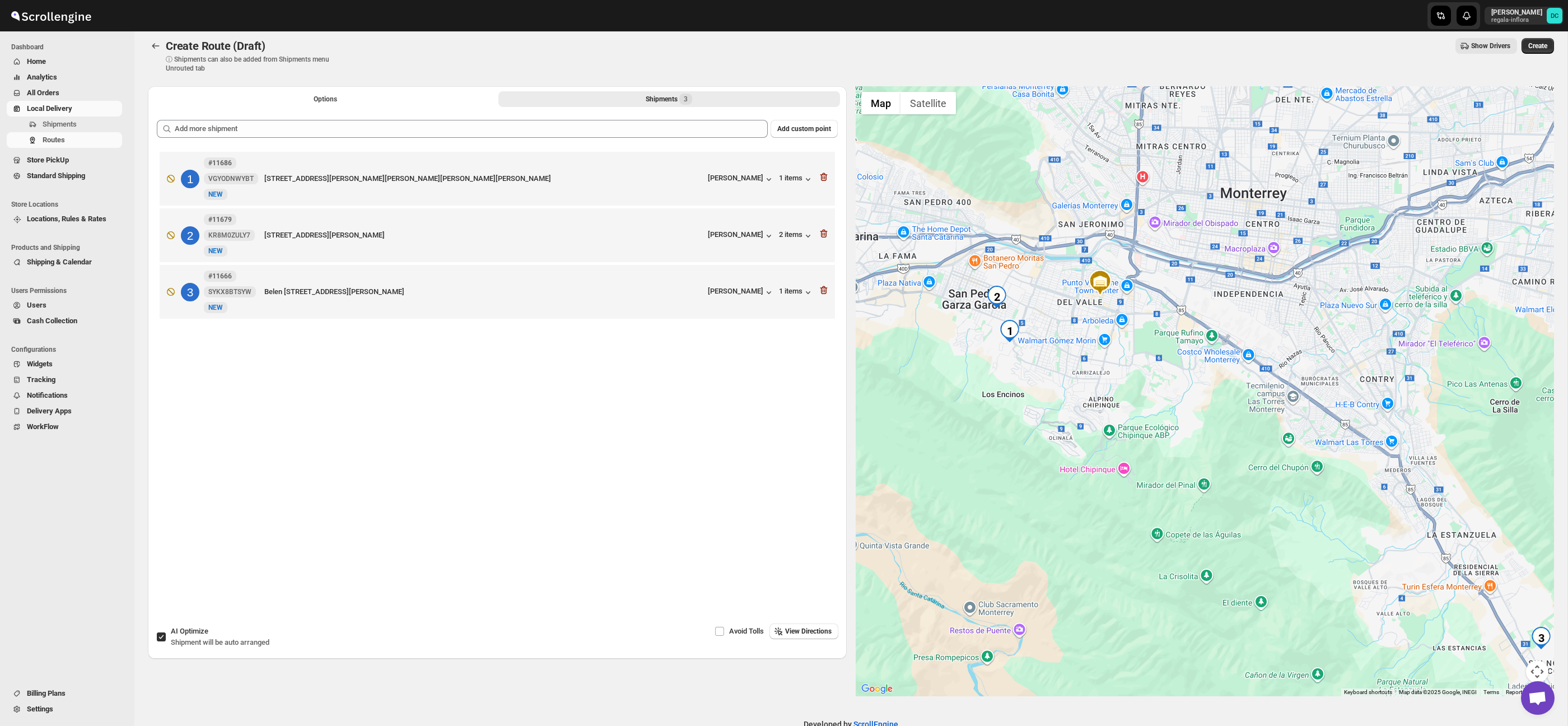
drag, startPoint x: 1033, startPoint y: 316, endPoint x: 1099, endPoint y: 401, distance: 107.6
click at [1099, 400] on div at bounding box center [1205, 391] width 699 height 610
click at [162, 637] on input "AI Optimize Shipment will be auto arranged" at bounding box center [161, 637] width 9 height 9
checkbox input "false"
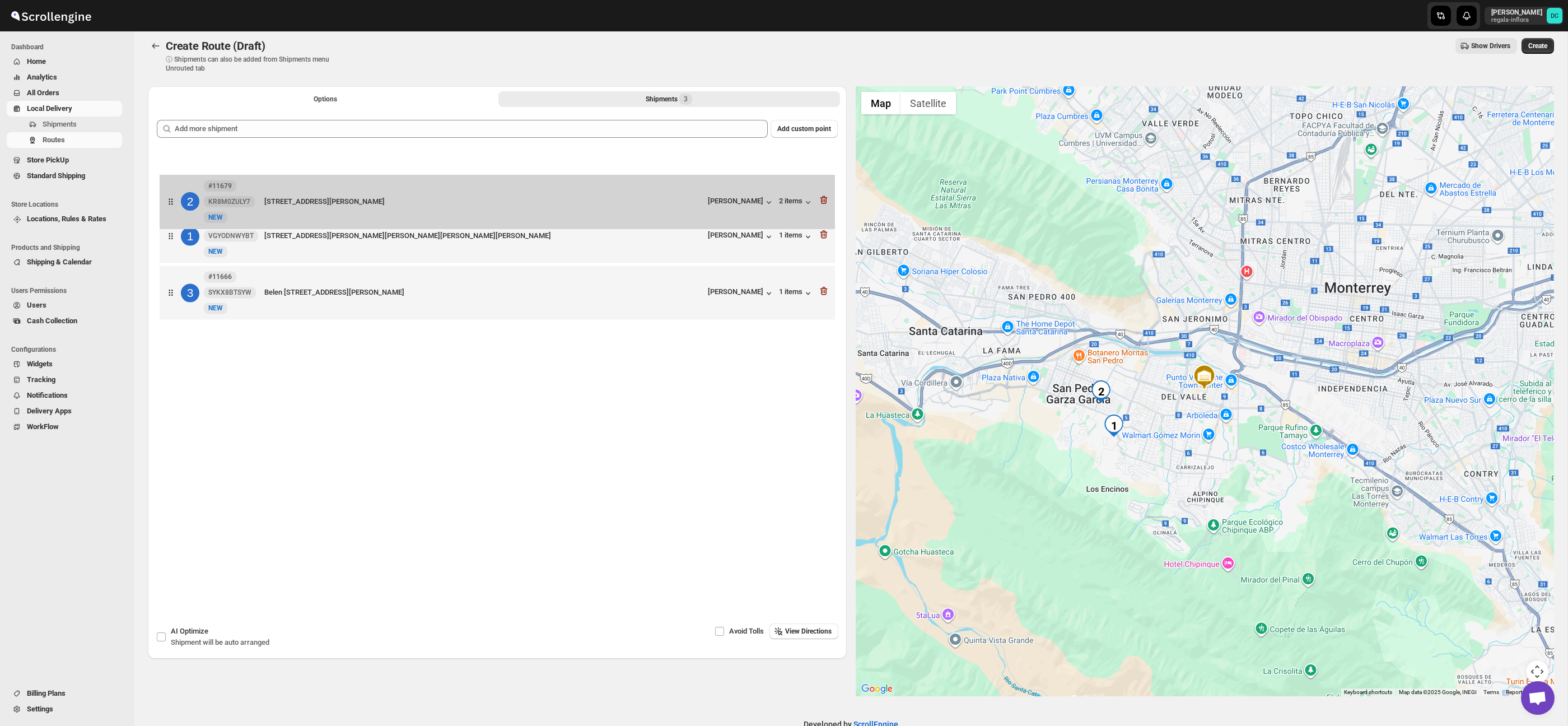
drag, startPoint x: 179, startPoint y: 249, endPoint x: 180, endPoint y: 202, distance: 47.0
click at [180, 202] on div "1 #11686 VGYODNWYBT [STREET_ADDRESS][PERSON_NAME][PERSON_NAME][PERSON_NAME][PER…" at bounding box center [497, 237] width 681 height 176
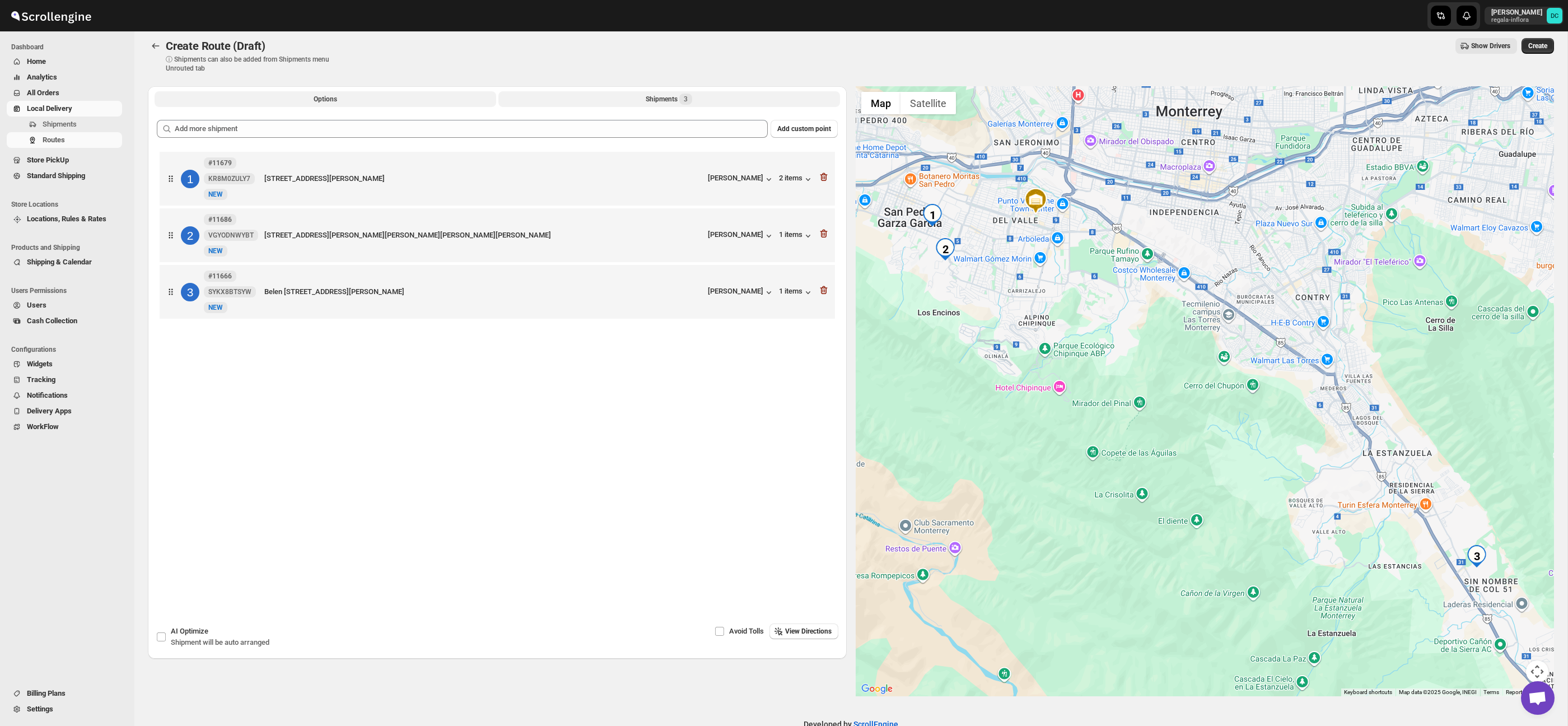
click at [349, 106] on button "Options" at bounding box center [325, 99] width 342 height 16
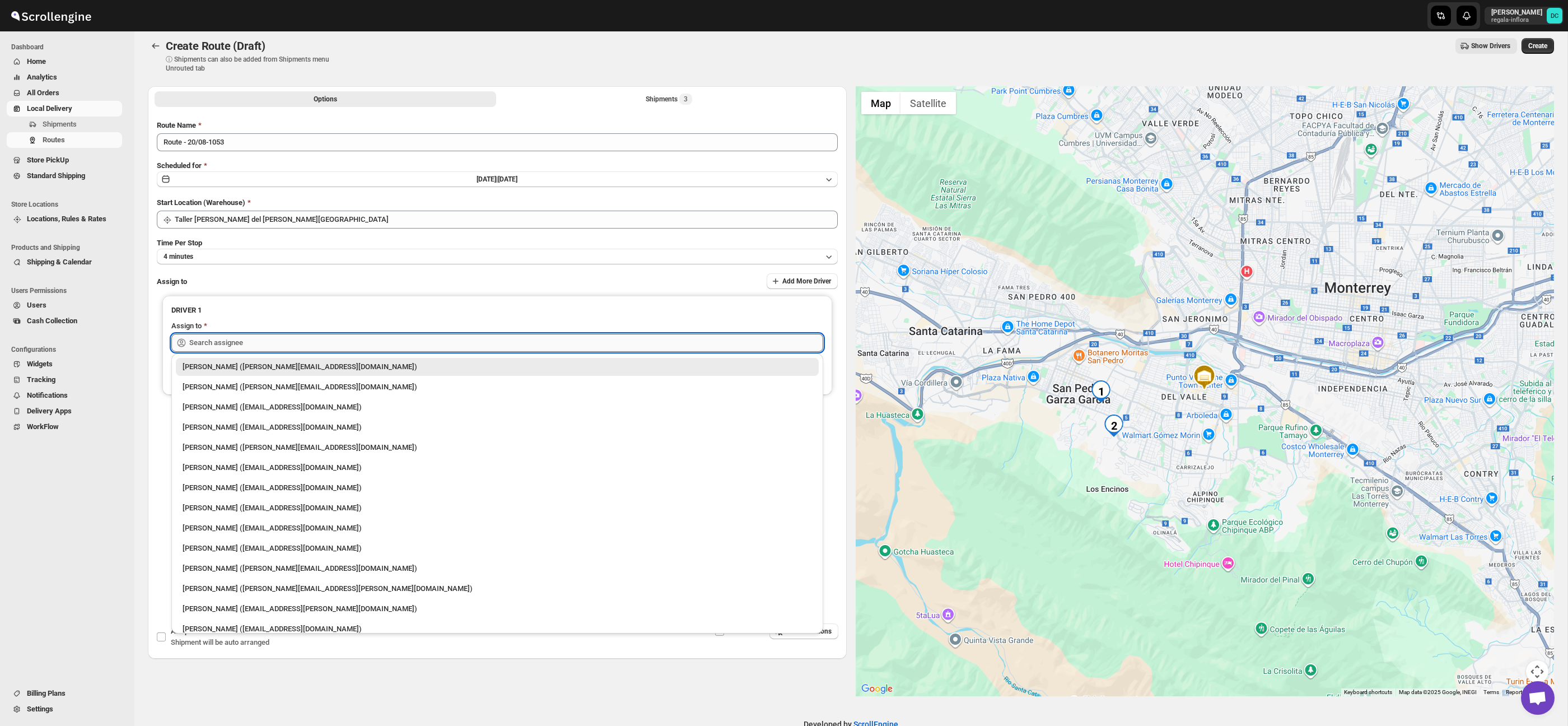
click at [443, 348] on input "text" at bounding box center [506, 343] width 634 height 18
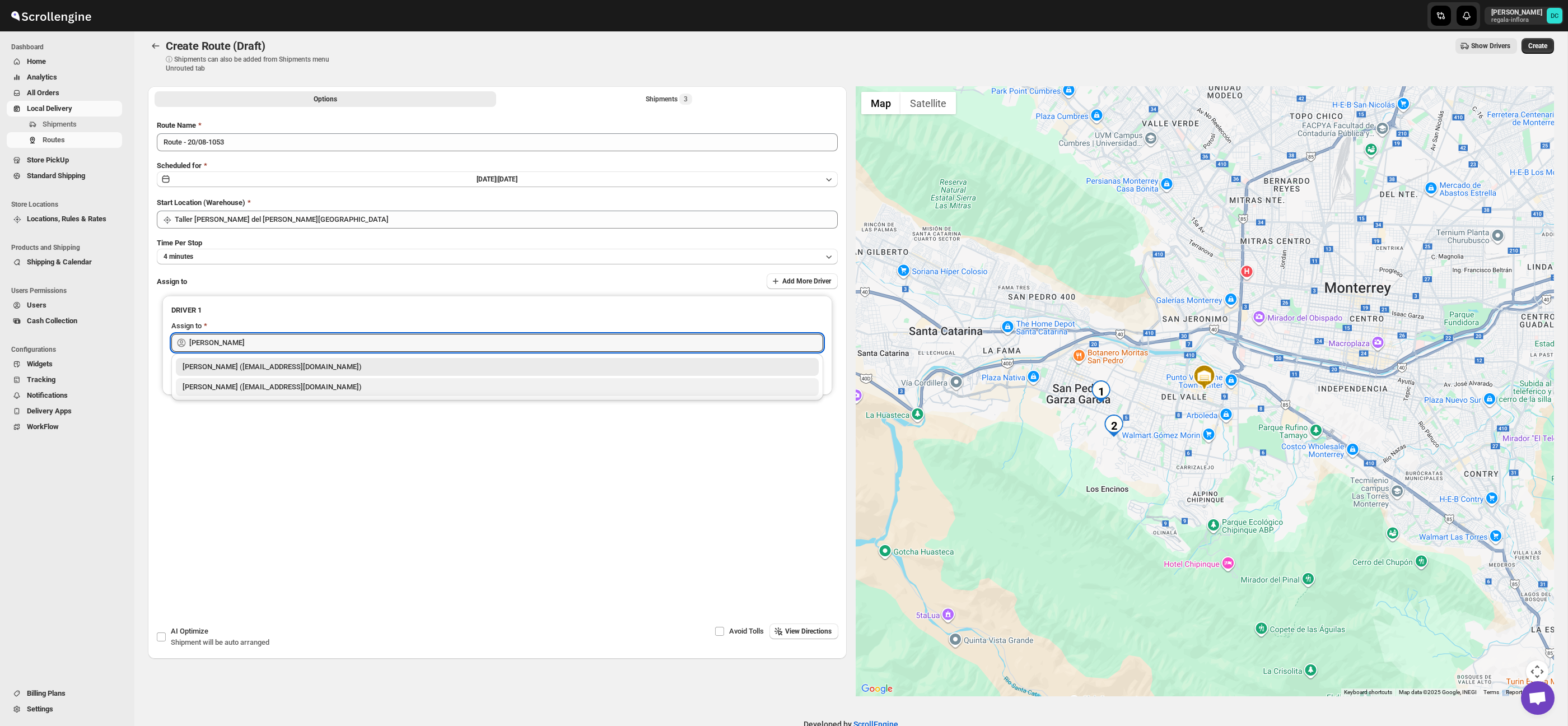
click at [431, 382] on div "[PERSON_NAME] ([EMAIL_ADDRESS][DOMAIN_NAME])" at bounding box center [497, 387] width 629 height 11
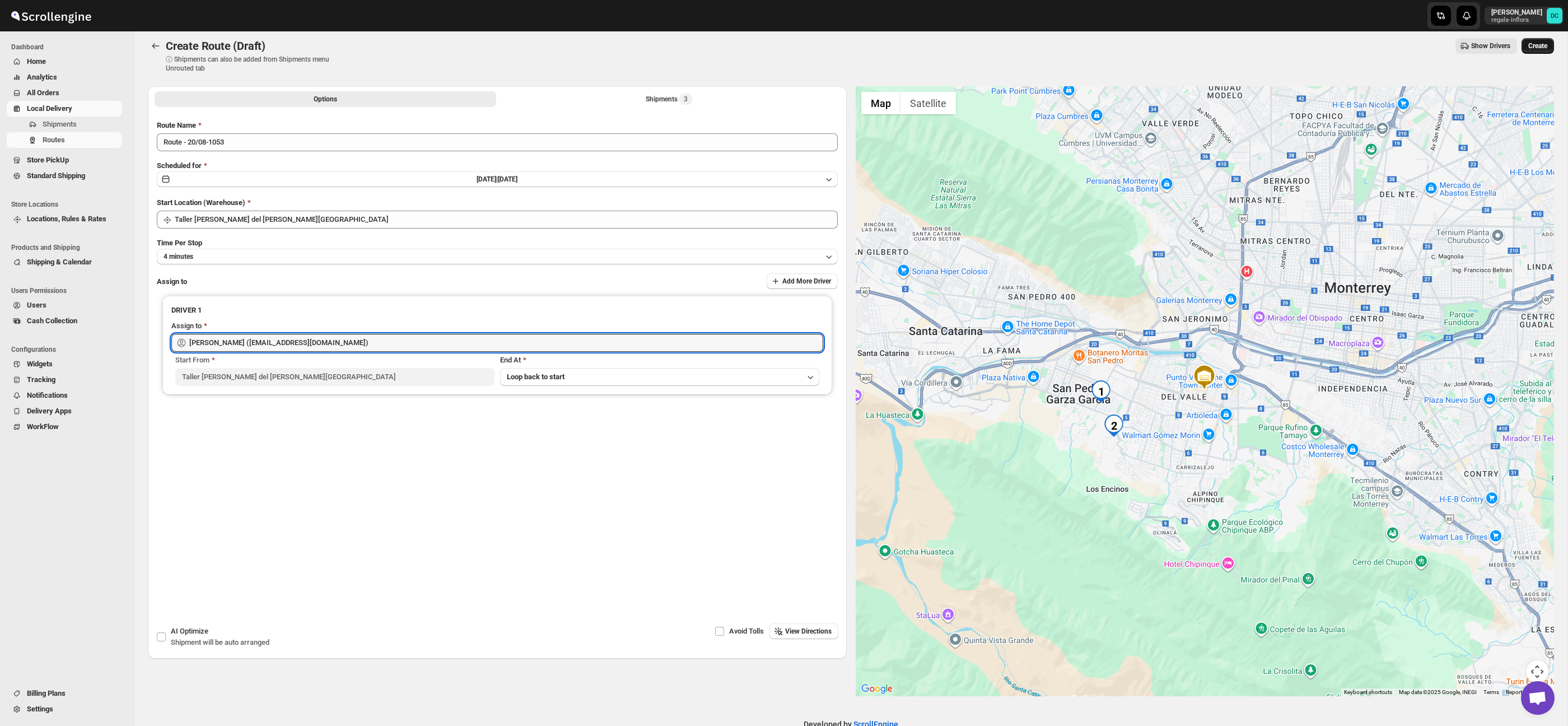
type input "[PERSON_NAME] ([EMAIL_ADDRESS][DOMAIN_NAME])"
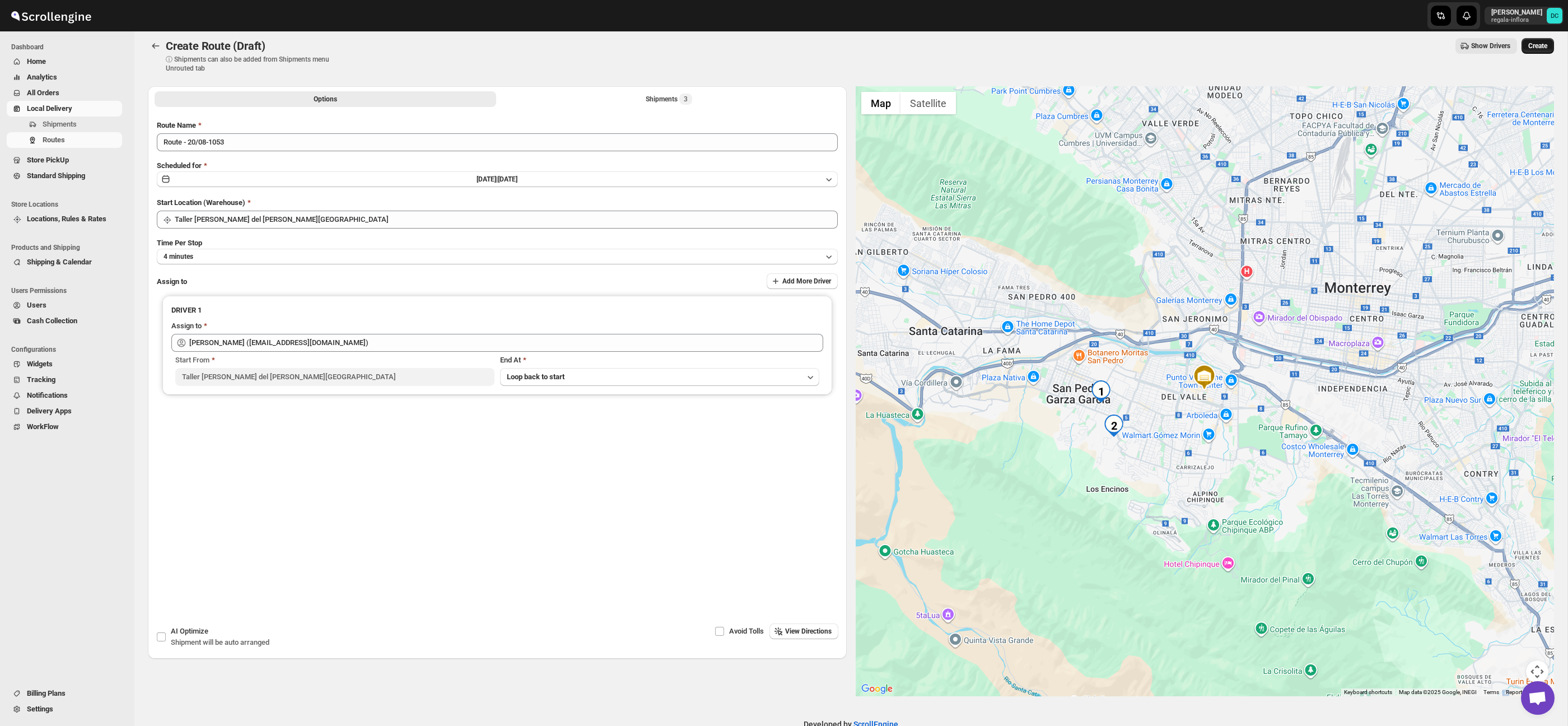
click at [1532, 43] on span "Create" at bounding box center [1537, 46] width 19 height 9
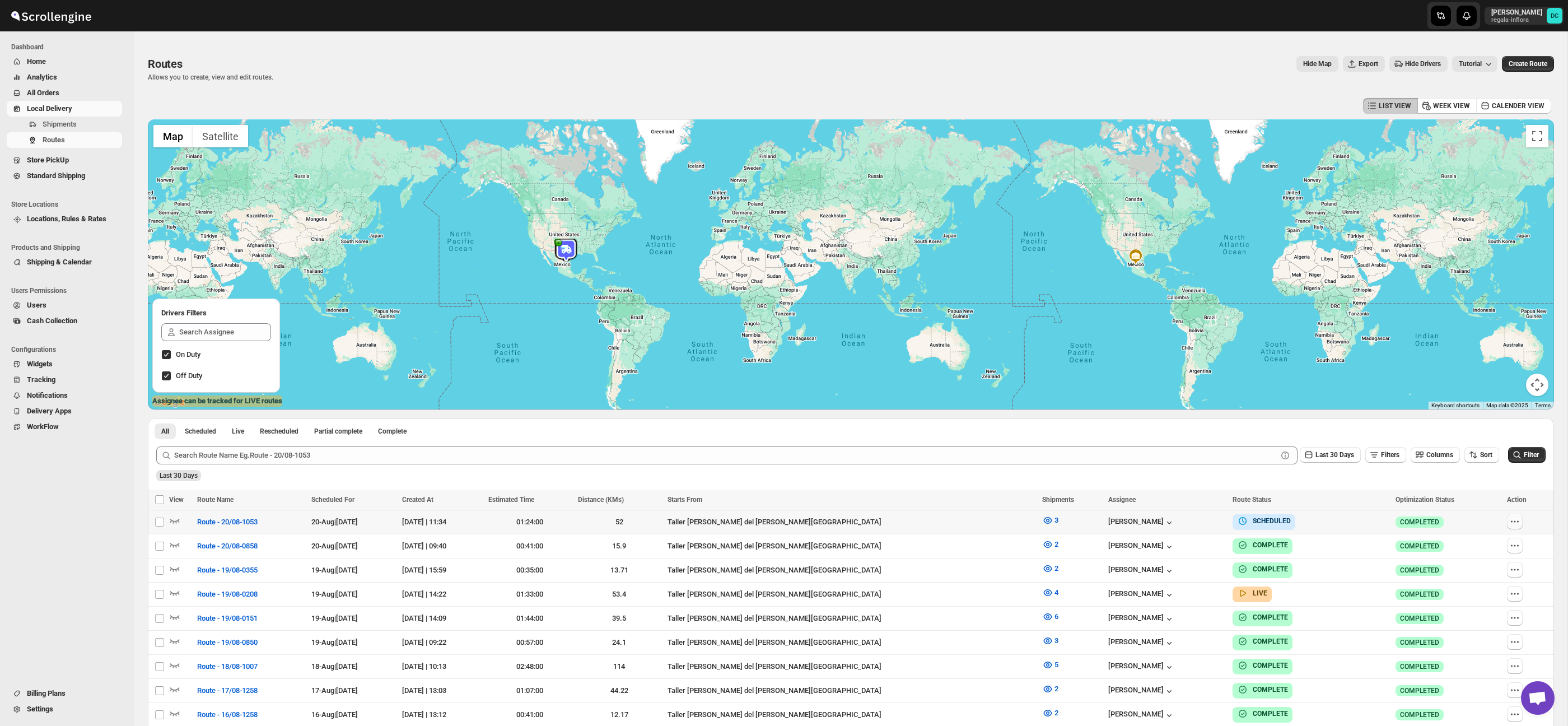
click at [1510, 525] on icon "button" at bounding box center [1514, 521] width 11 height 11
checkbox input "true"
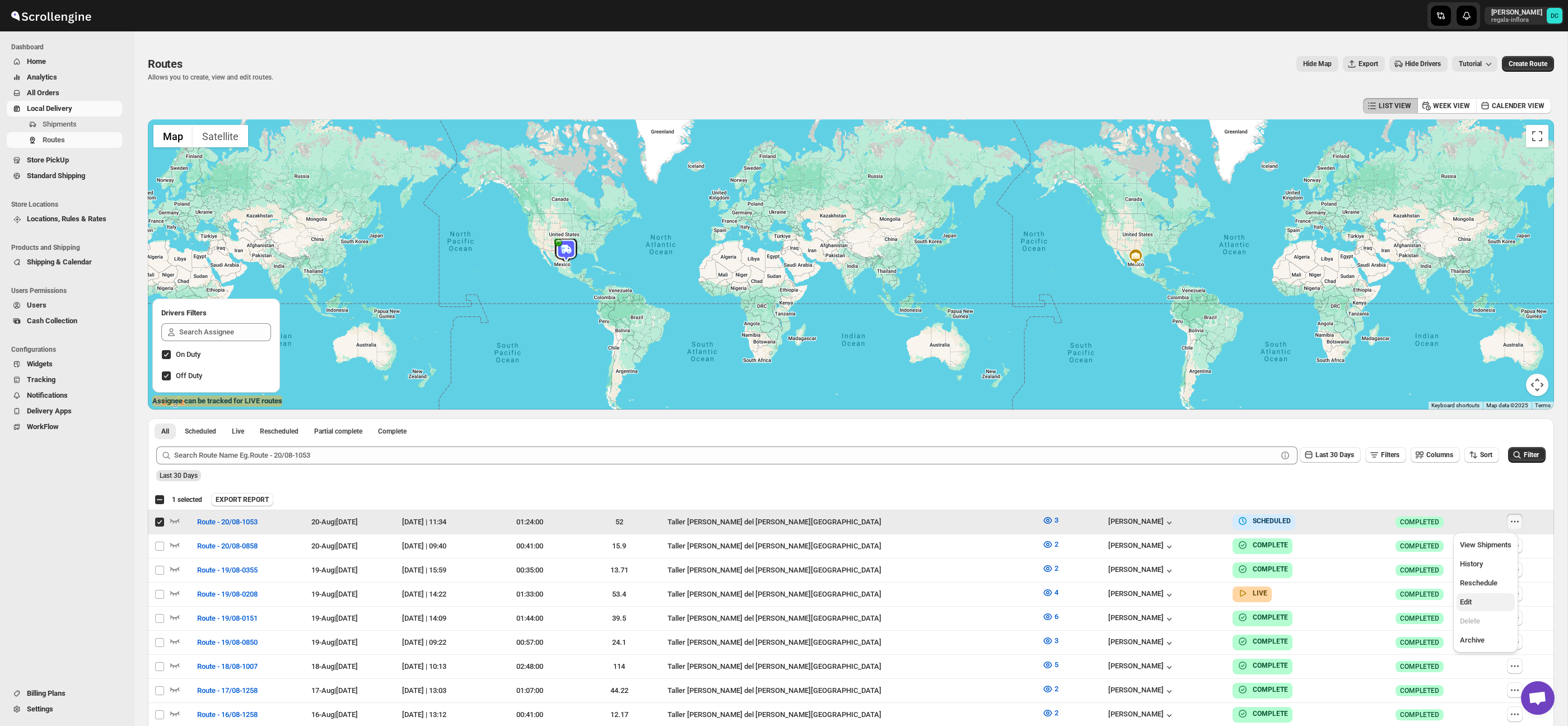
click at [1481, 599] on span "Edit" at bounding box center [1485, 602] width 51 height 11
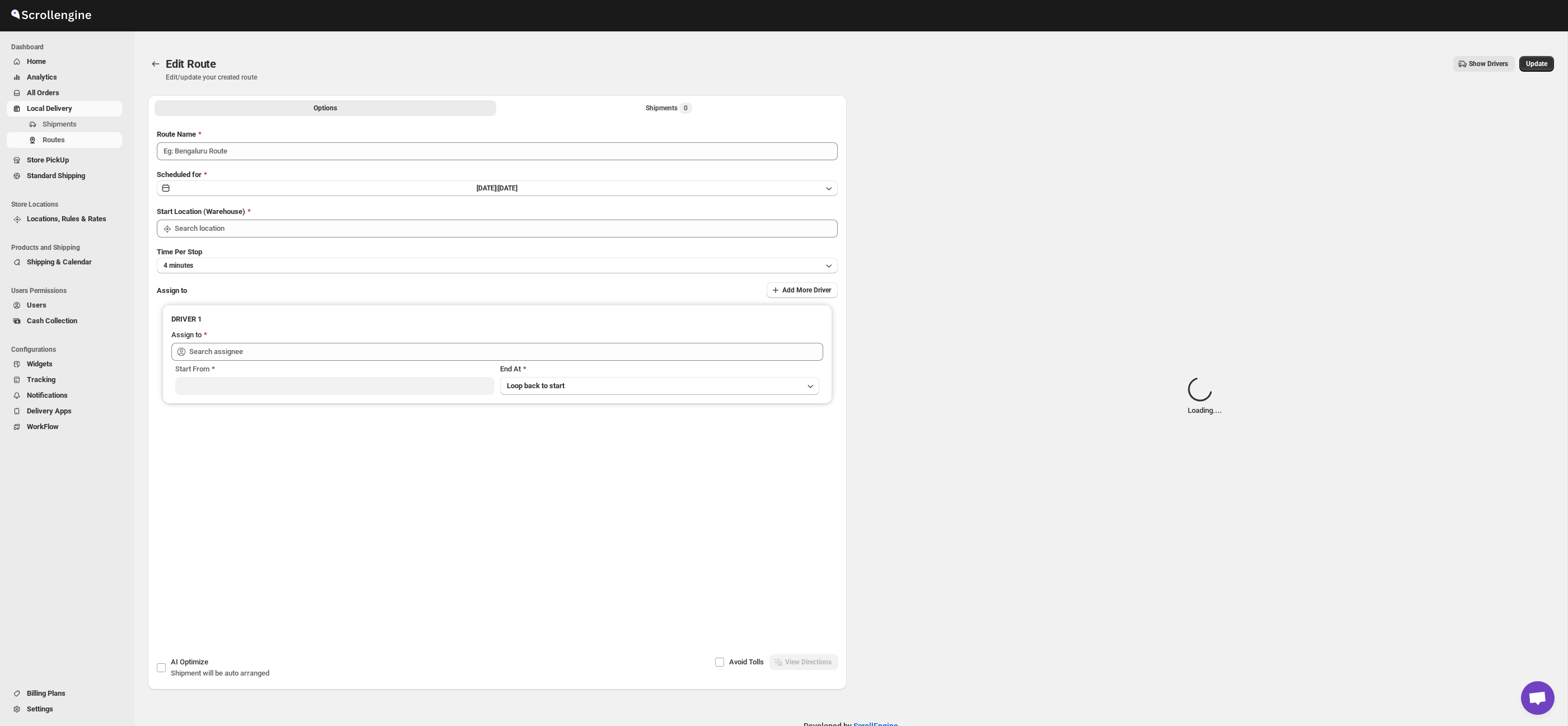
type input "Route - 20/08-1053"
type input "Taller [PERSON_NAME] del [PERSON_NAME][GEOGRAPHIC_DATA]"
type input "[PERSON_NAME] ([EMAIL_ADDRESS][DOMAIN_NAME])"
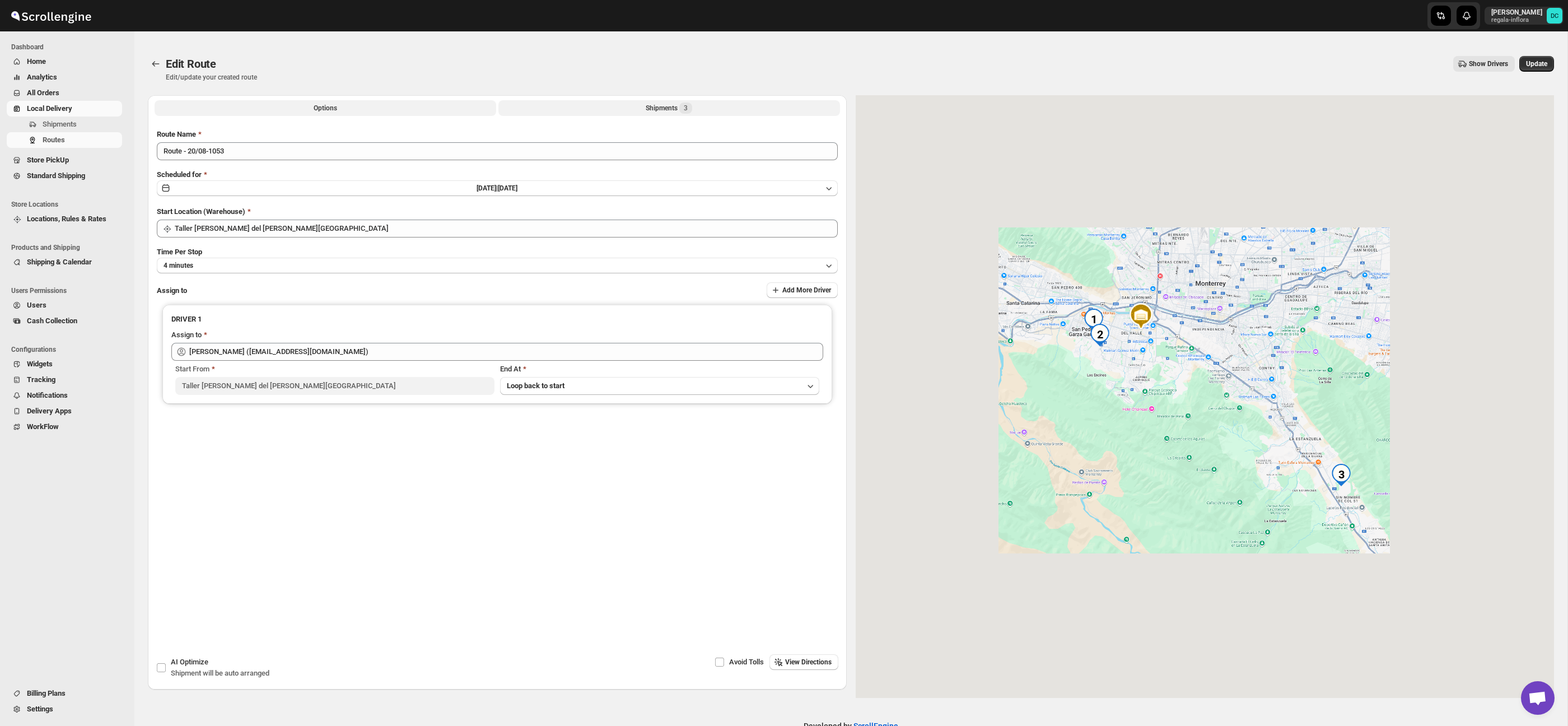
click at [715, 108] on button "Shipments 3" at bounding box center [669, 108] width 342 height 16
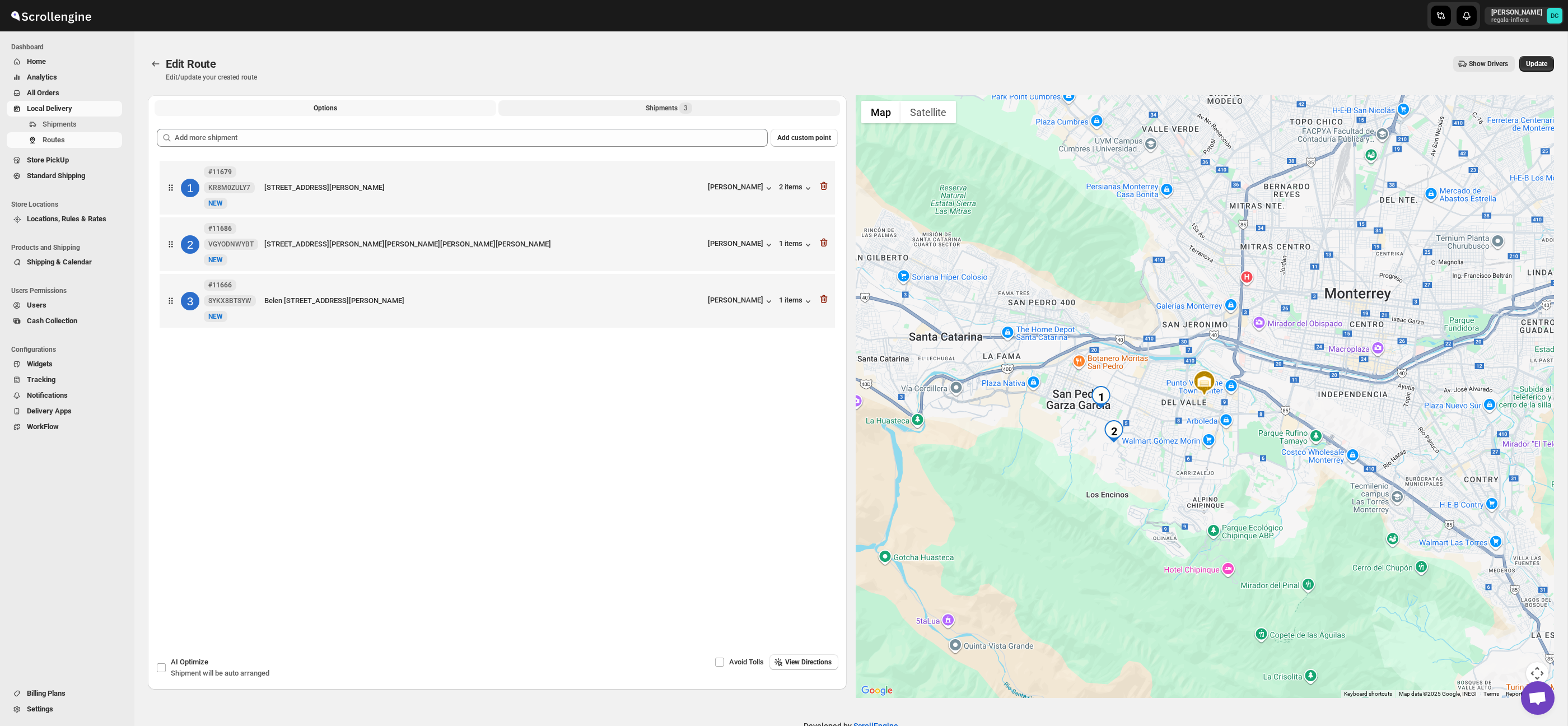
drag, startPoint x: 301, startPoint y: 104, endPoint x: 605, endPoint y: 107, distance: 304.0
click at [302, 104] on button "Options" at bounding box center [325, 108] width 342 height 16
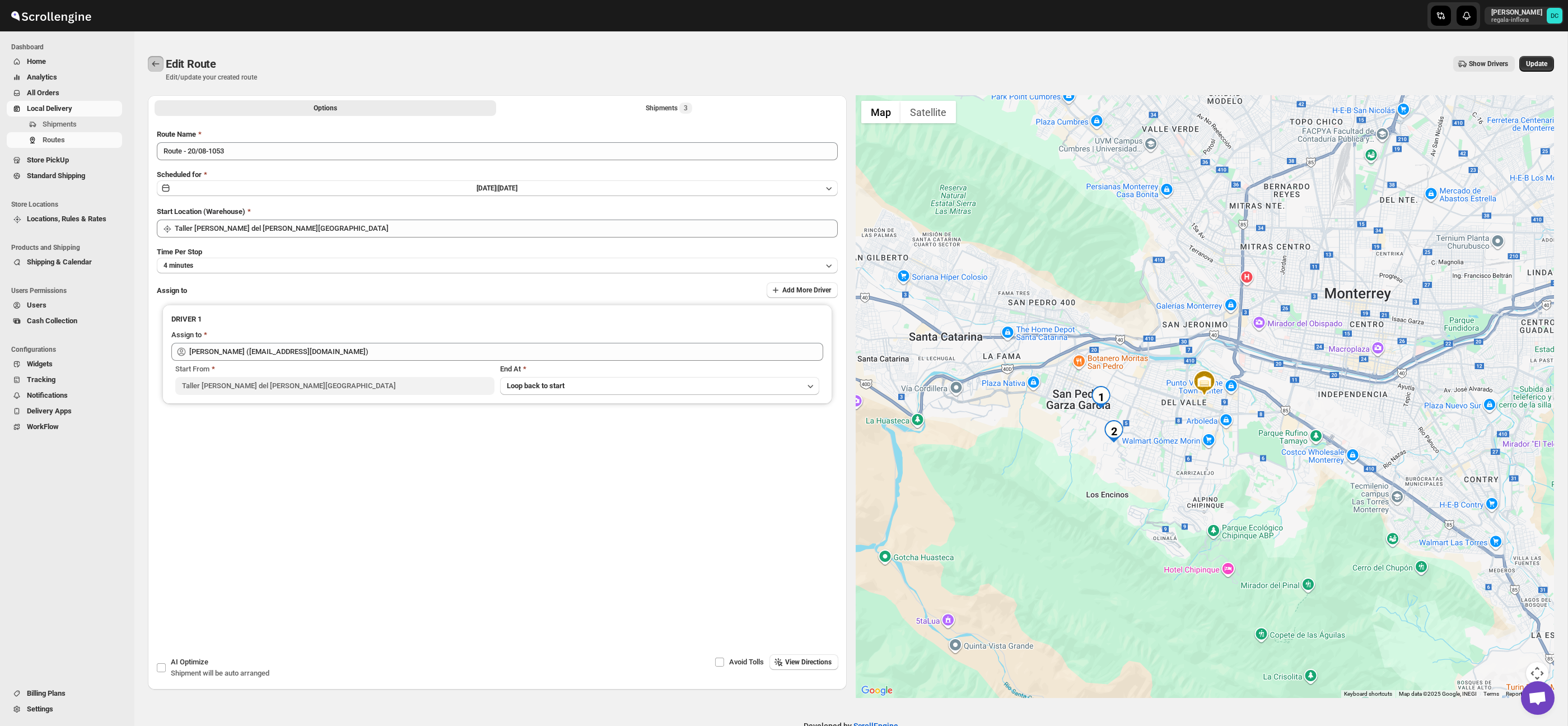
click at [153, 56] on button "Routes" at bounding box center [156, 64] width 16 height 16
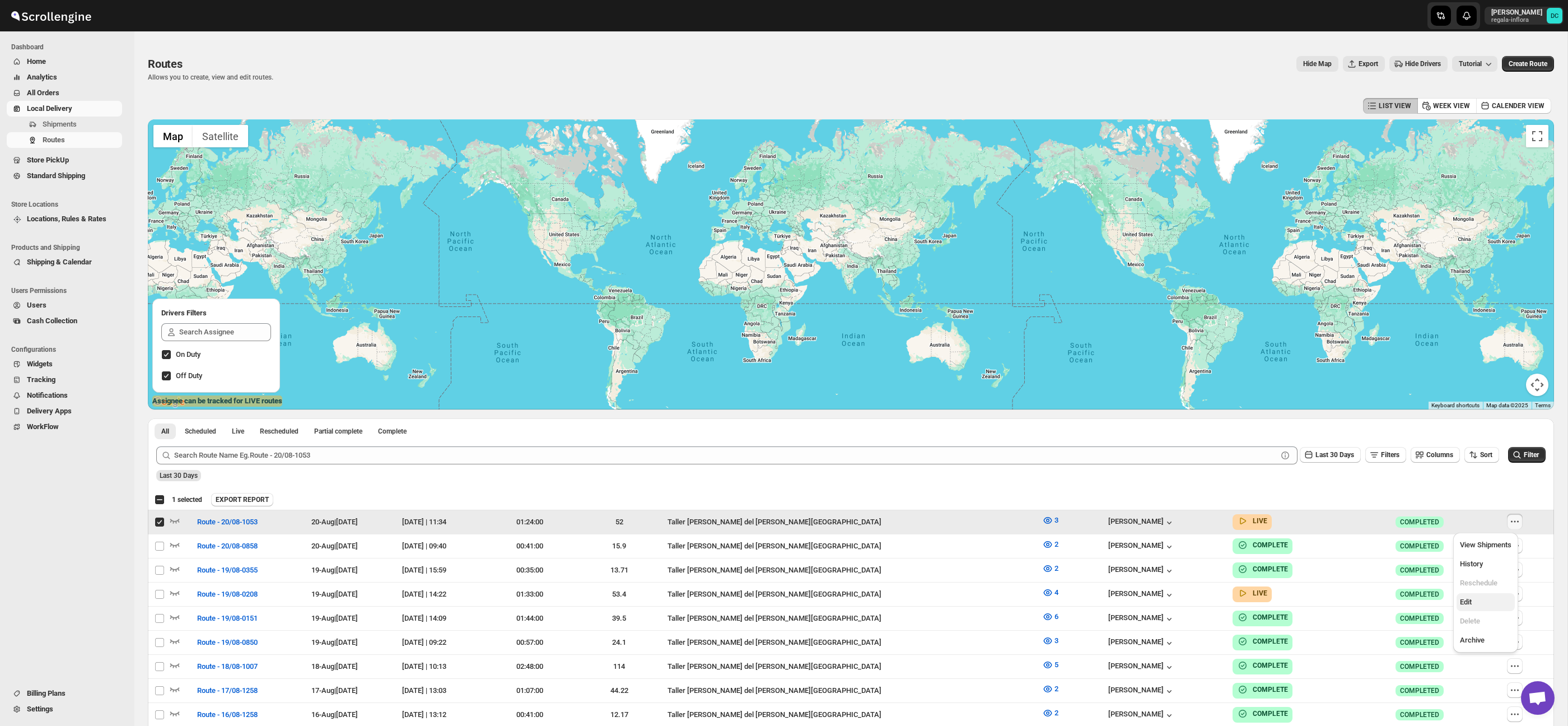
click at [1489, 599] on span "Edit" at bounding box center [1485, 602] width 51 height 11
checkbox input "false"
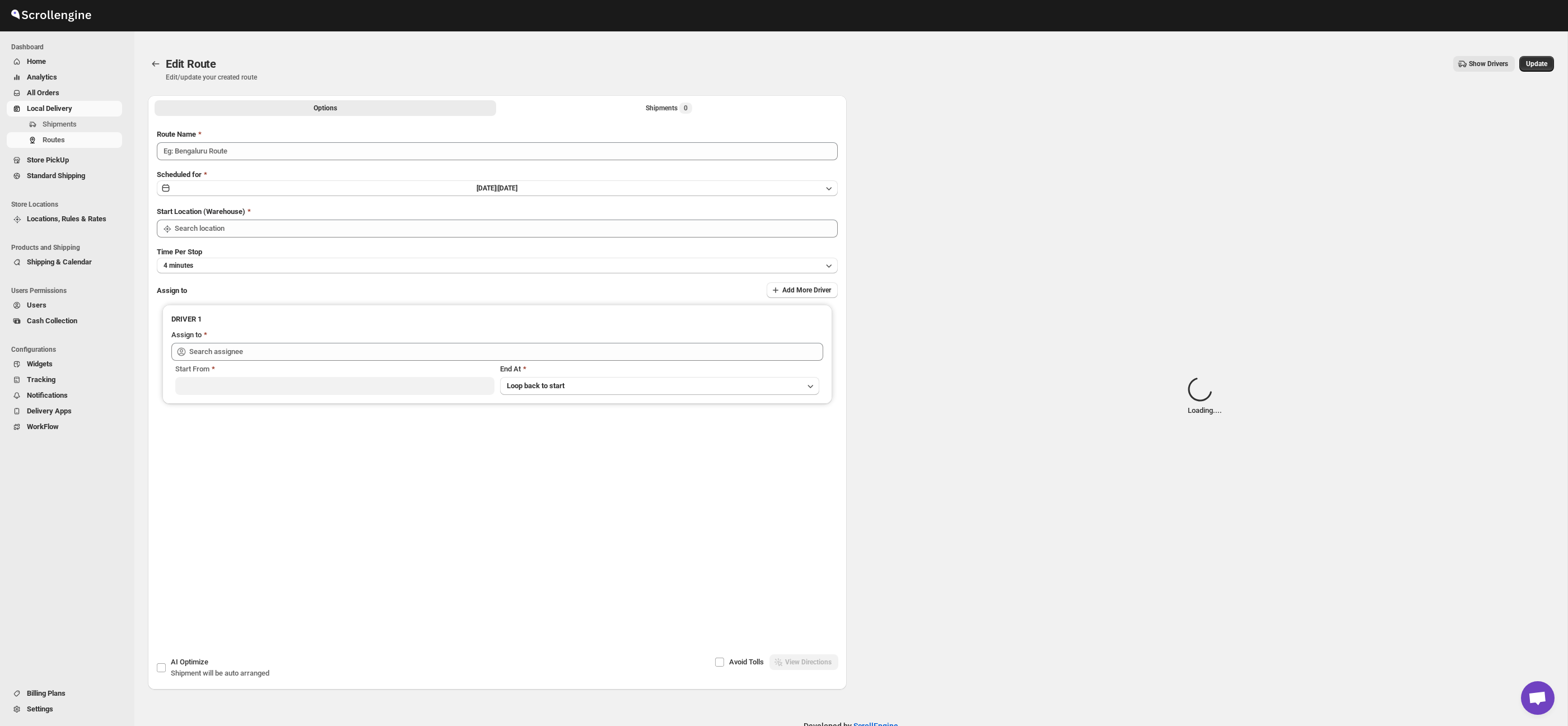
type input "Route - 20/08-1053"
type input "Taller [PERSON_NAME] del [PERSON_NAME][GEOGRAPHIC_DATA]"
type input "[PERSON_NAME] ([EMAIL_ADDRESS][DOMAIN_NAME])"
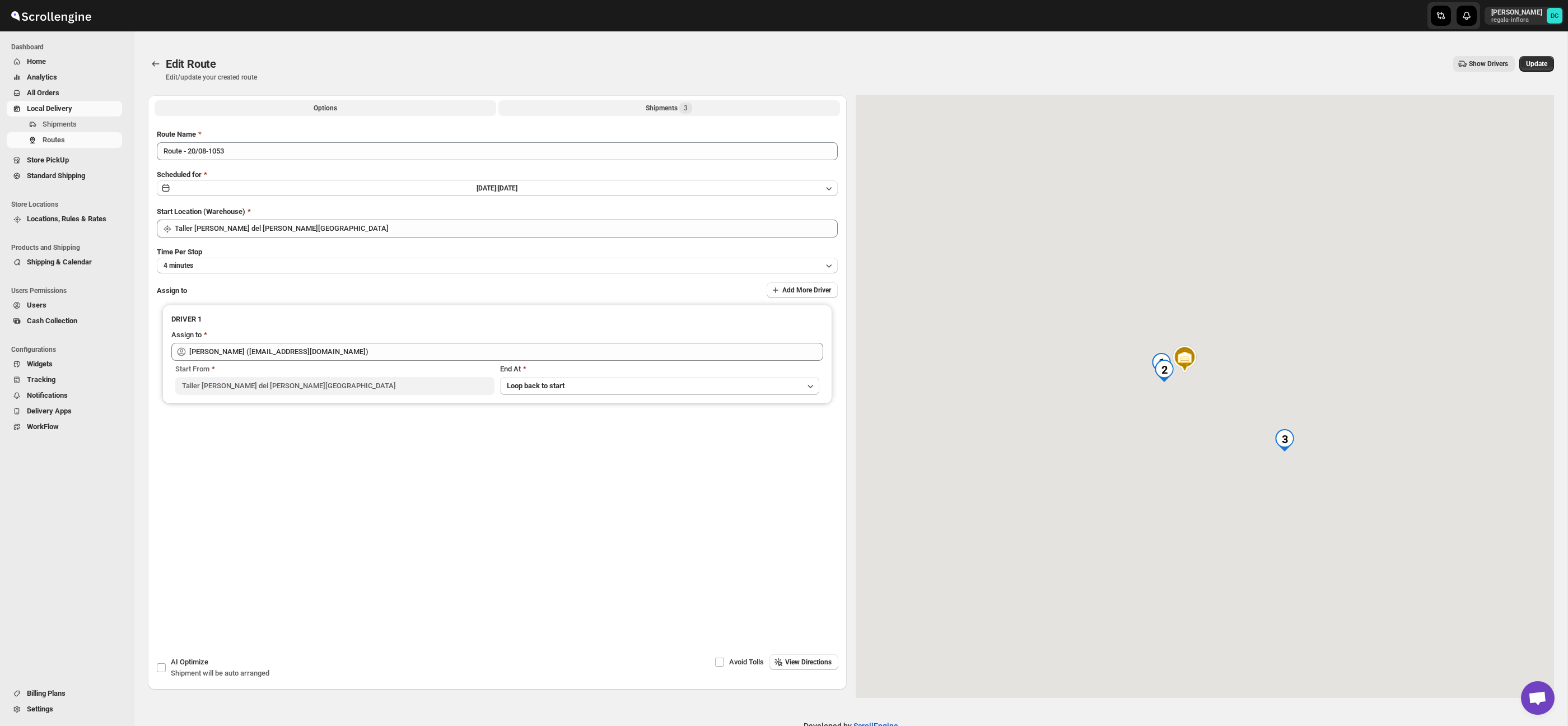
click at [721, 110] on button "Shipments 3" at bounding box center [669, 108] width 342 height 16
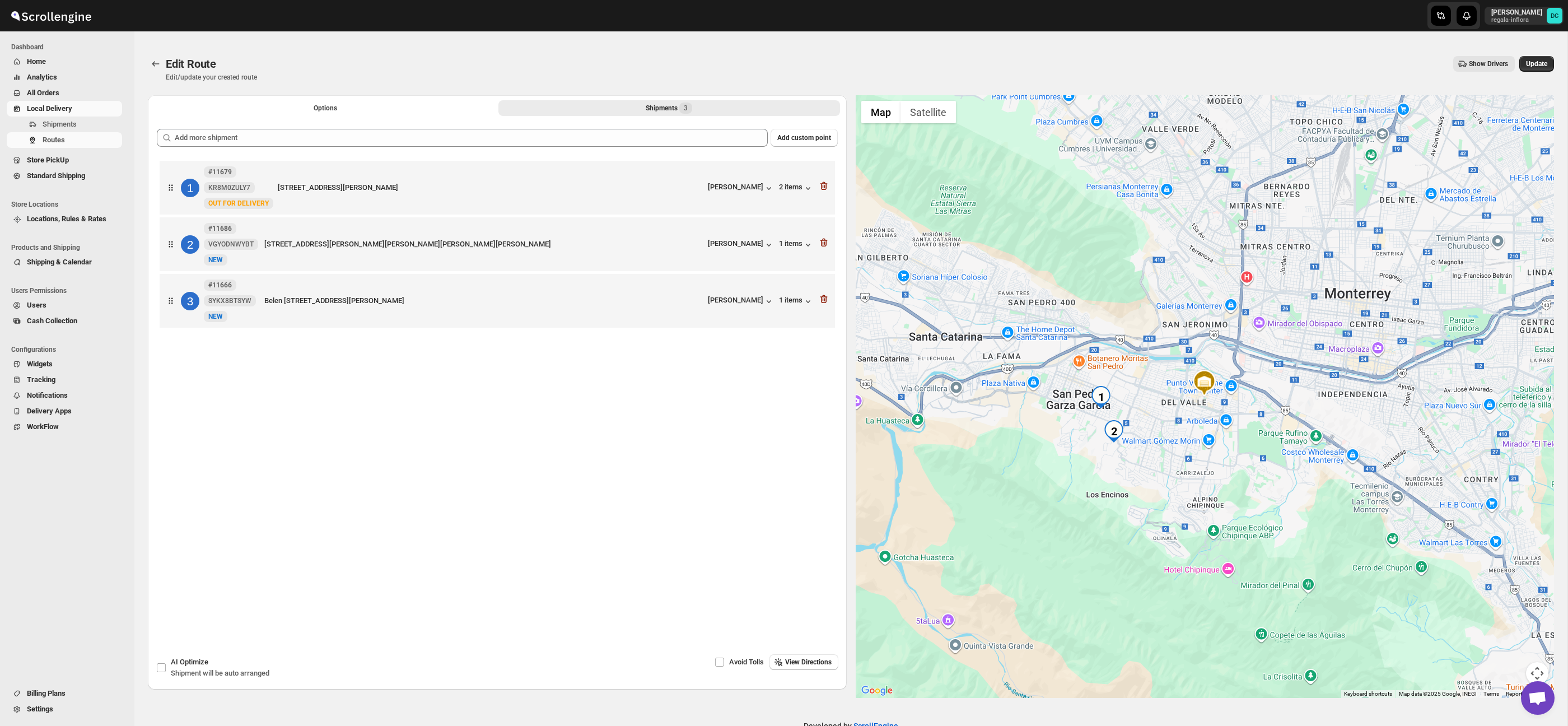
click at [1538, 665] on button "Map camera controls" at bounding box center [1537, 673] width 22 height 22
click at [1510, 609] on button "Zoom in" at bounding box center [1509, 617] width 22 height 22
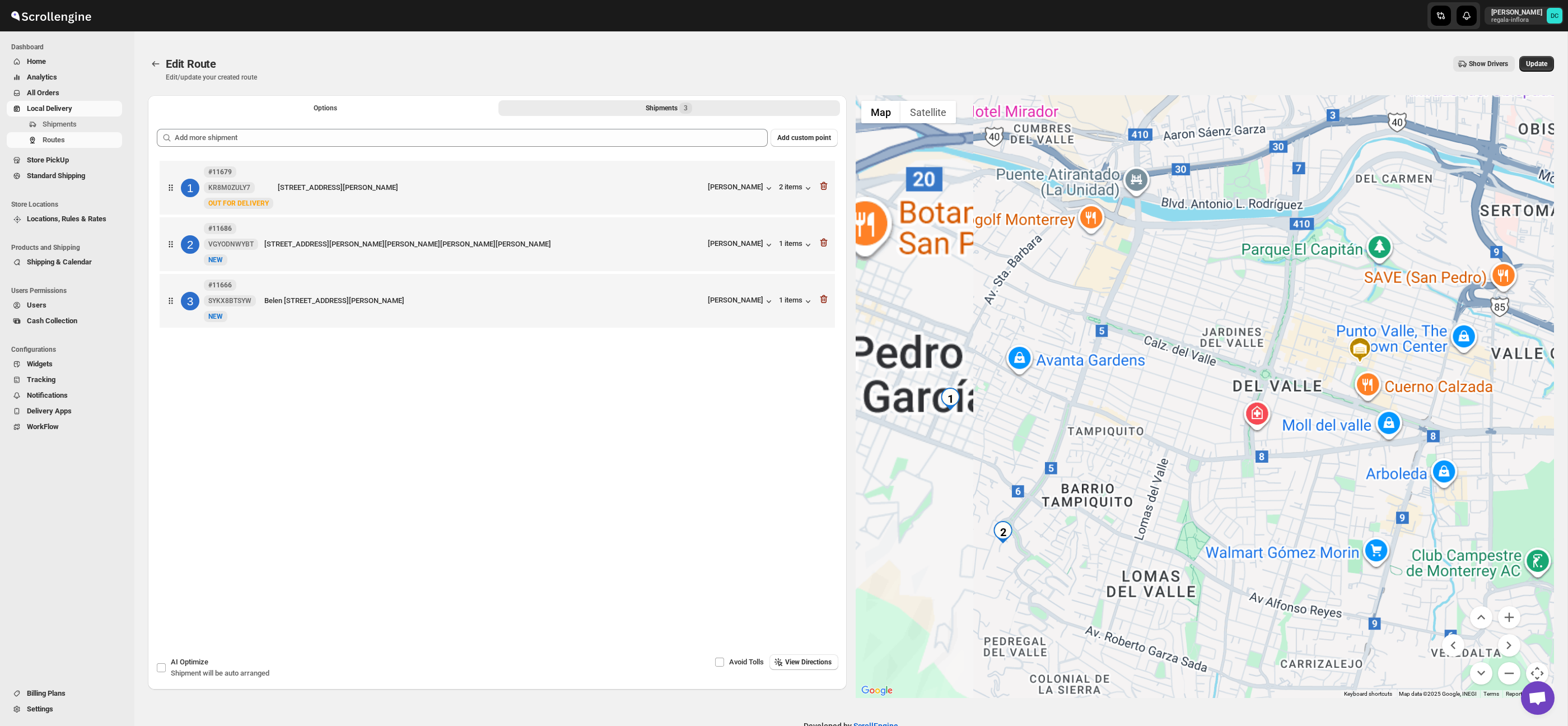
drag, startPoint x: 1217, startPoint y: 550, endPoint x: 1348, endPoint y: 522, distance: 134.0
click at [1348, 522] on div at bounding box center [1205, 397] width 699 height 603
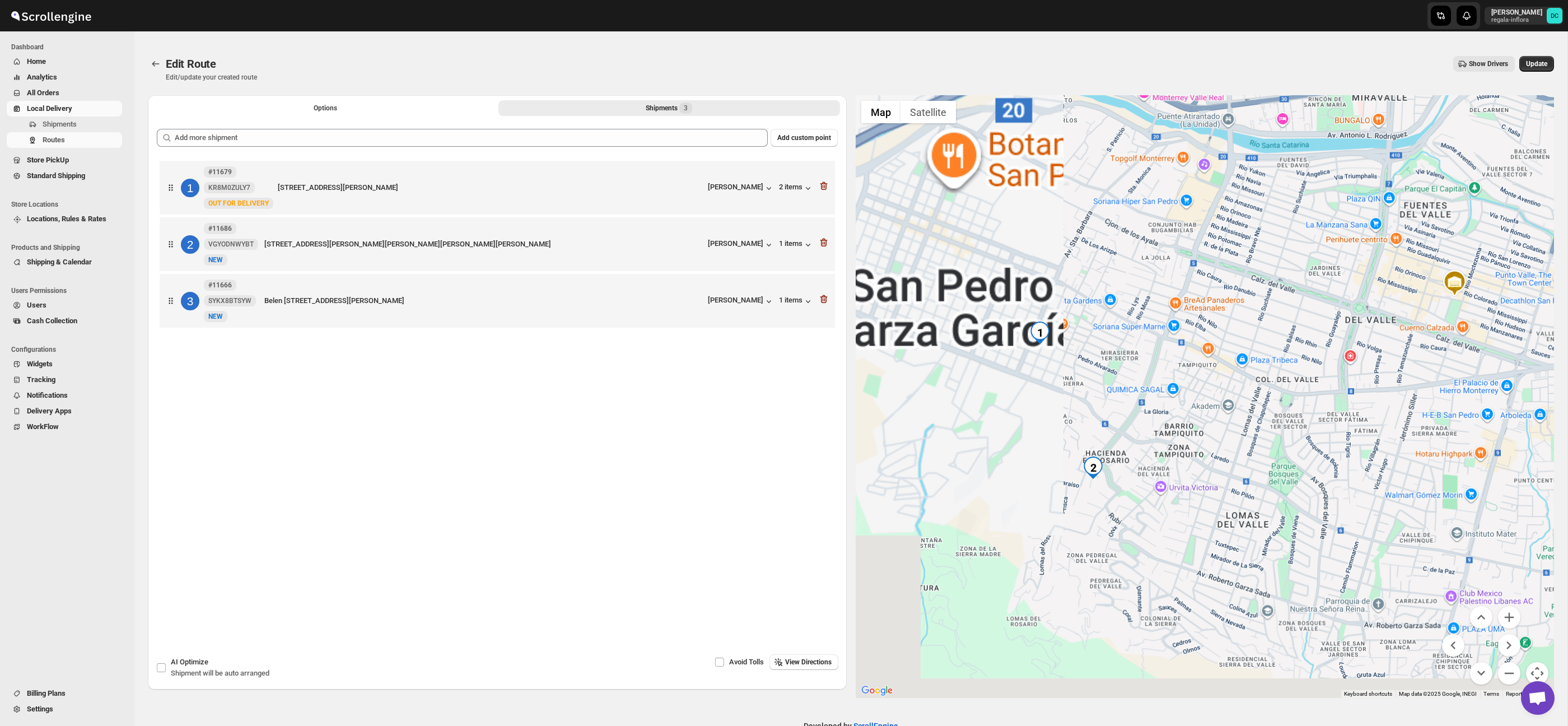
drag, startPoint x: 1259, startPoint y: 540, endPoint x: 1408, endPoint y: 602, distance: 161.4
click at [1294, 522] on div at bounding box center [1205, 397] width 699 height 603
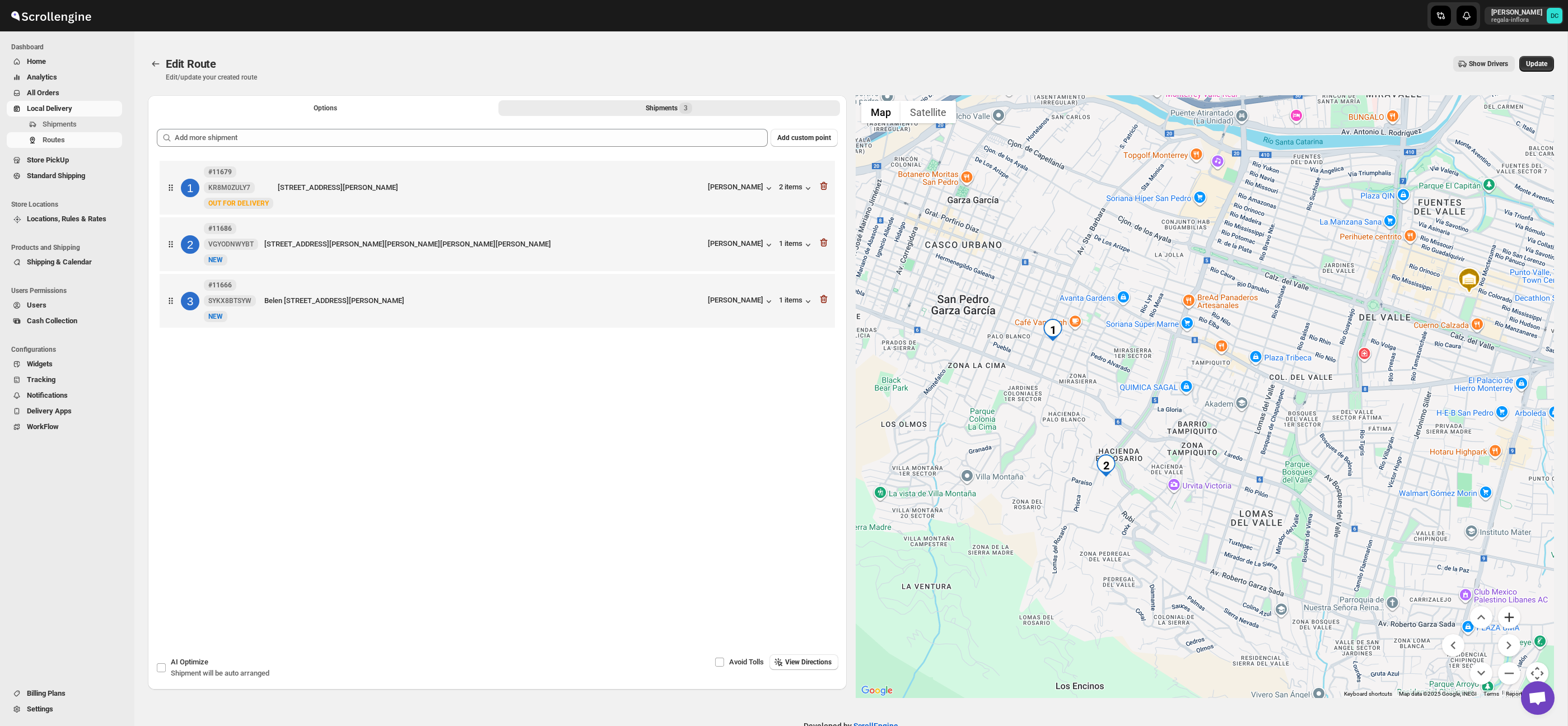
click at [1510, 623] on button "Zoom in" at bounding box center [1509, 617] width 22 height 22
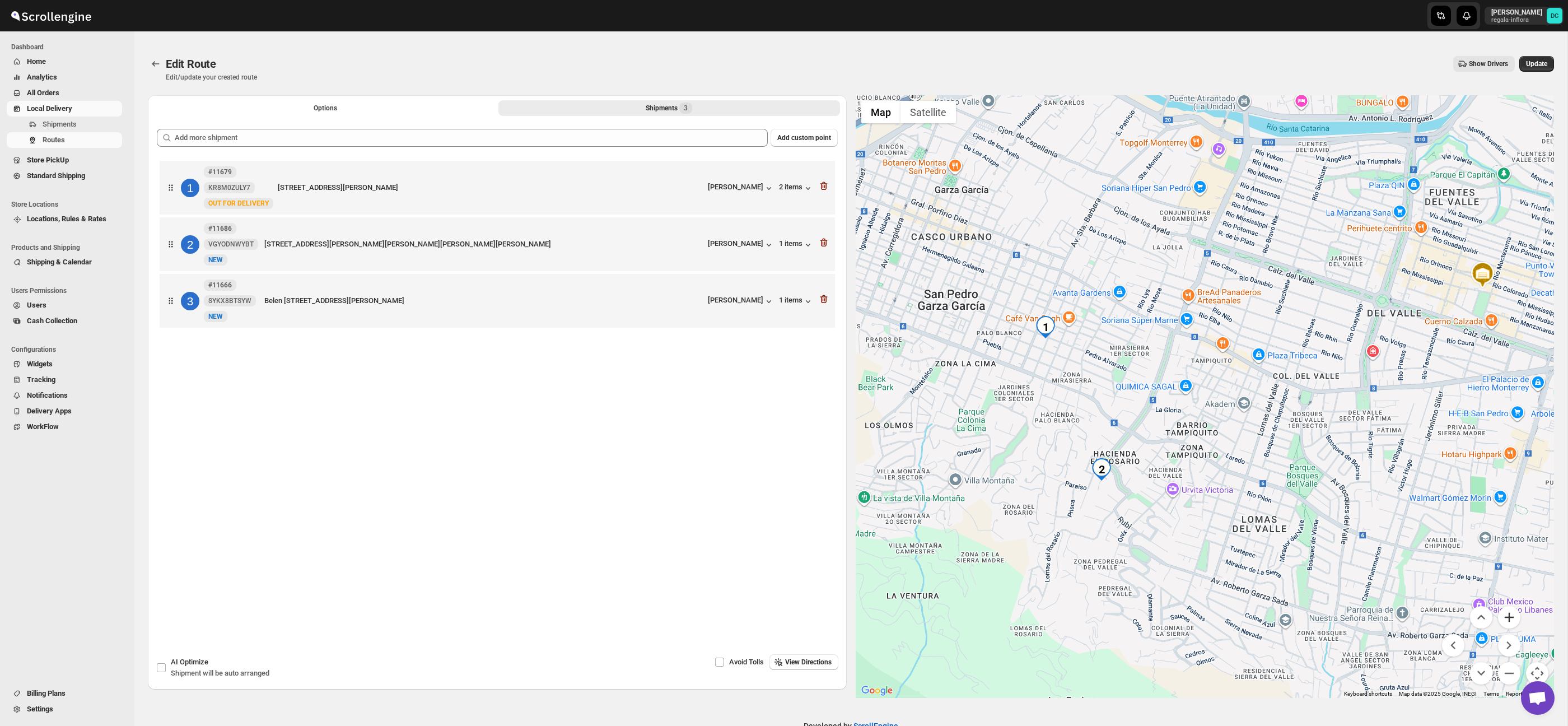
drag, startPoint x: 1510, startPoint y: 623, endPoint x: 1430, endPoint y: 613, distance: 80.6
click at [1509, 623] on button "Zoom in" at bounding box center [1509, 617] width 22 height 22
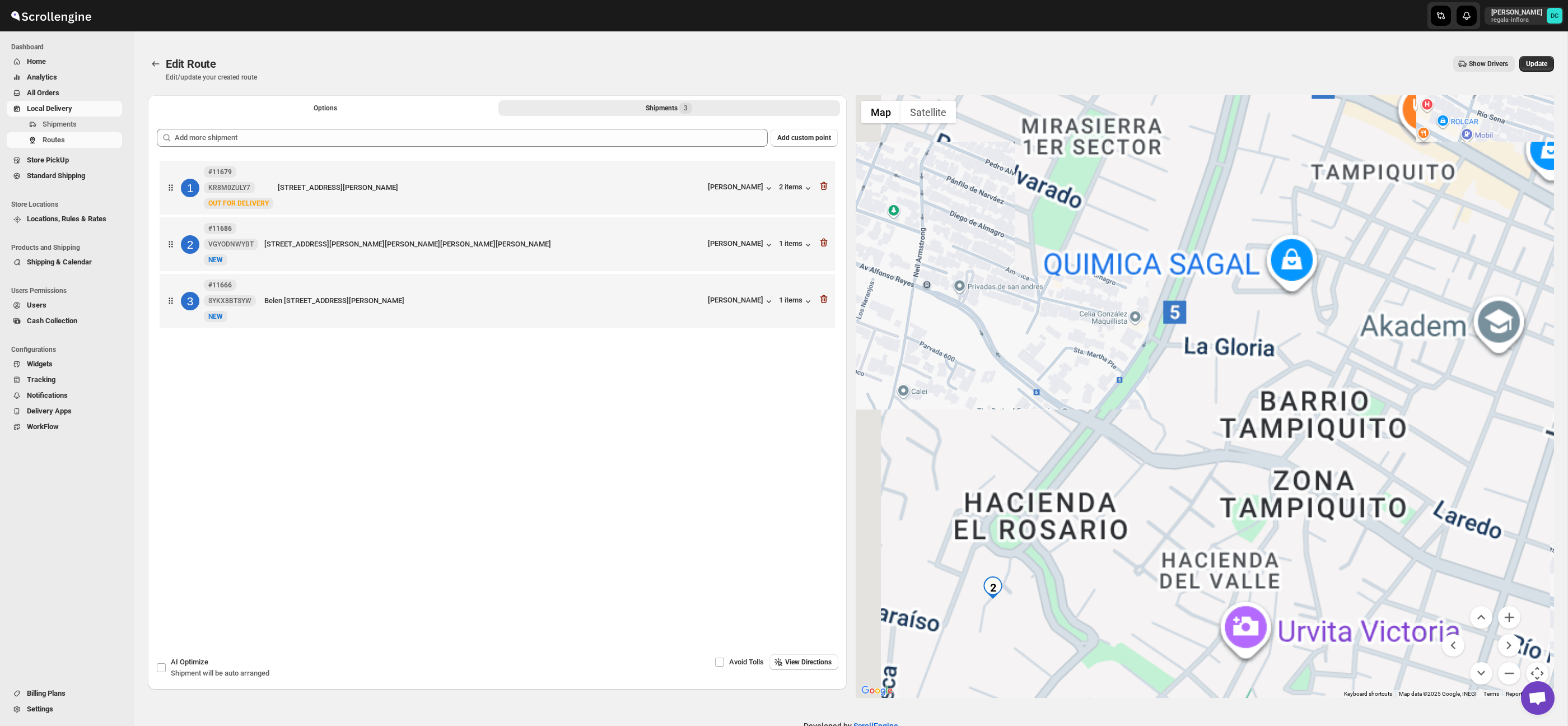
drag, startPoint x: 1072, startPoint y: 579, endPoint x: 1228, endPoint y: 481, distance: 184.2
click at [1228, 481] on div at bounding box center [1205, 397] width 699 height 603
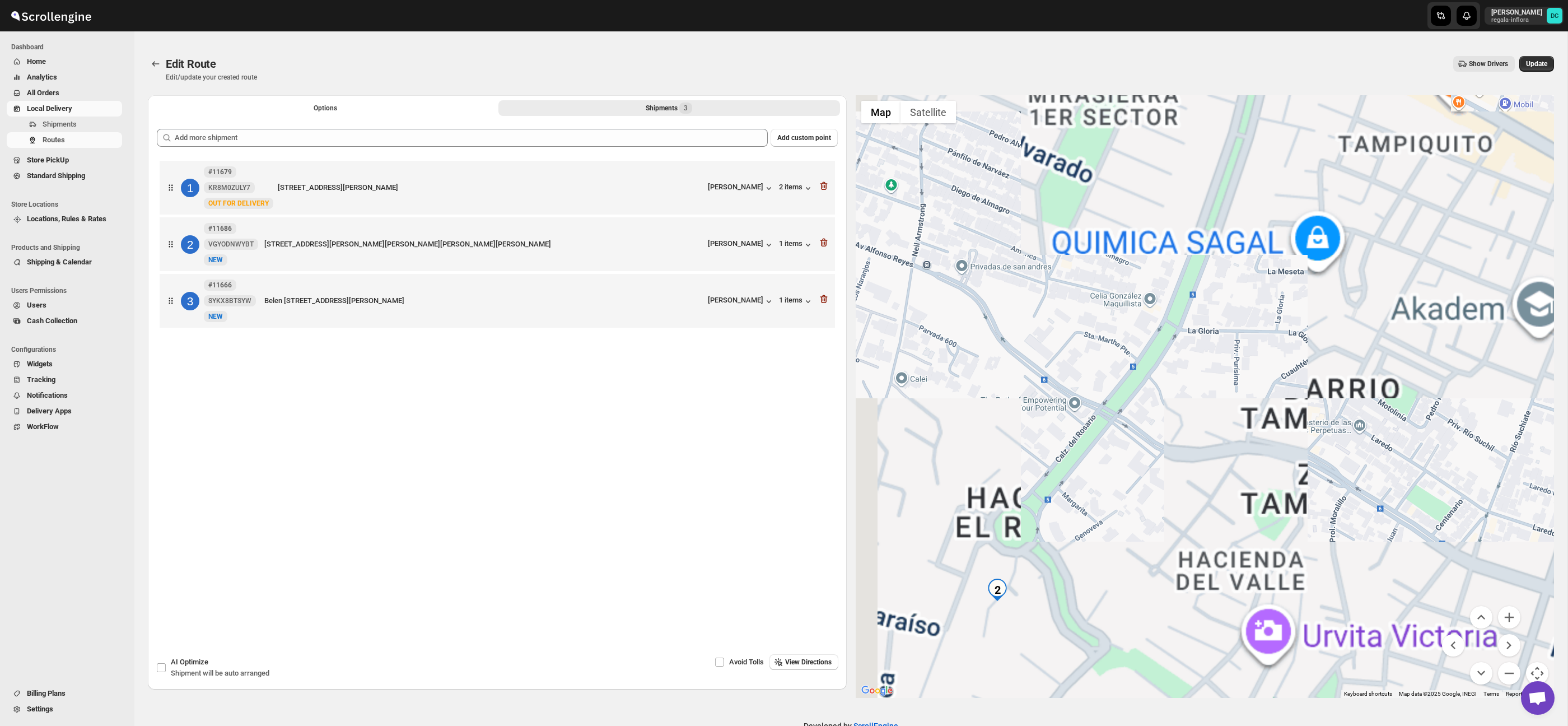
drag, startPoint x: 1157, startPoint y: 552, endPoint x: 1258, endPoint y: 457, distance: 138.7
click at [1257, 458] on div at bounding box center [1205, 397] width 699 height 603
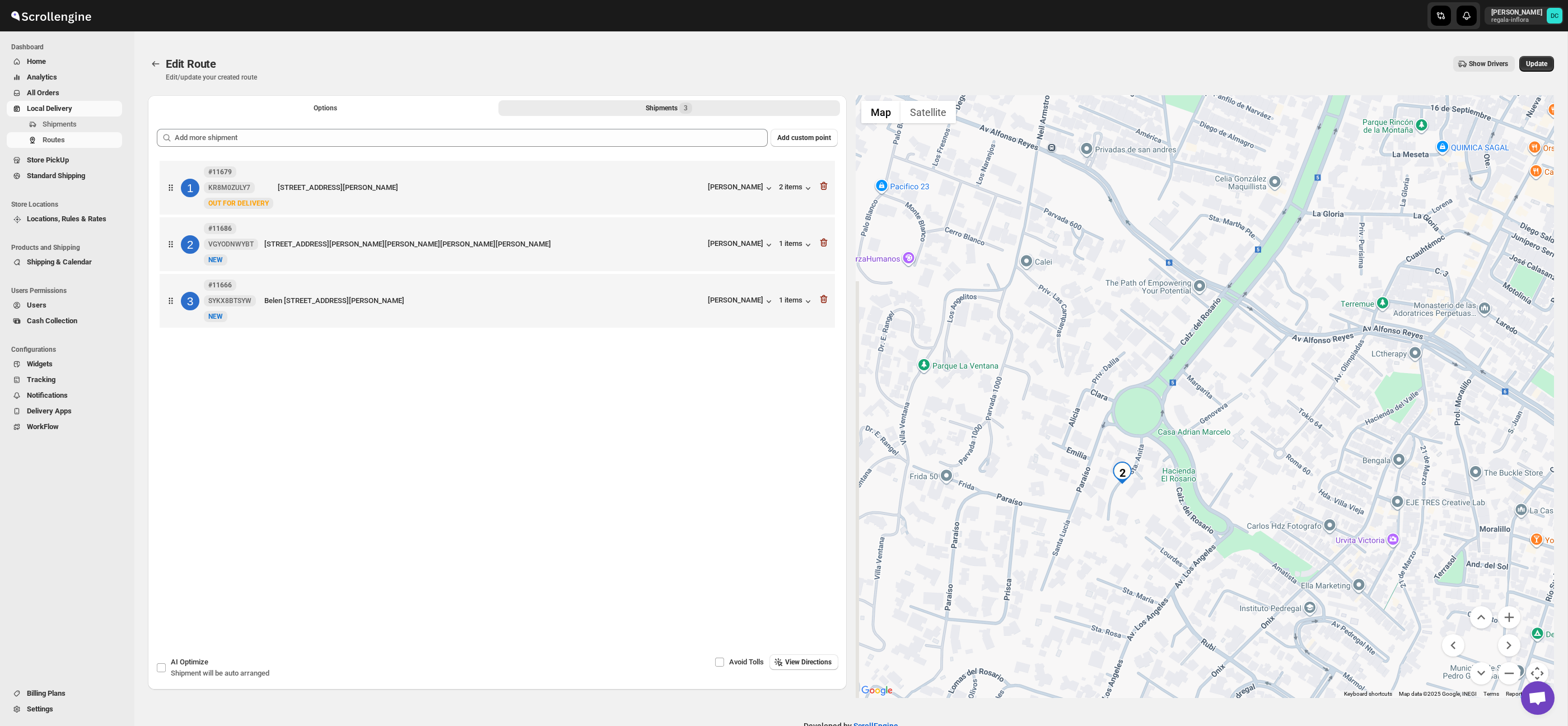
drag, startPoint x: 1212, startPoint y: 510, endPoint x: 1221, endPoint y: 507, distance: 9.5
click at [1217, 505] on div at bounding box center [1205, 397] width 699 height 603
click at [1507, 675] on button "Zoom out" at bounding box center [1509, 673] width 22 height 22
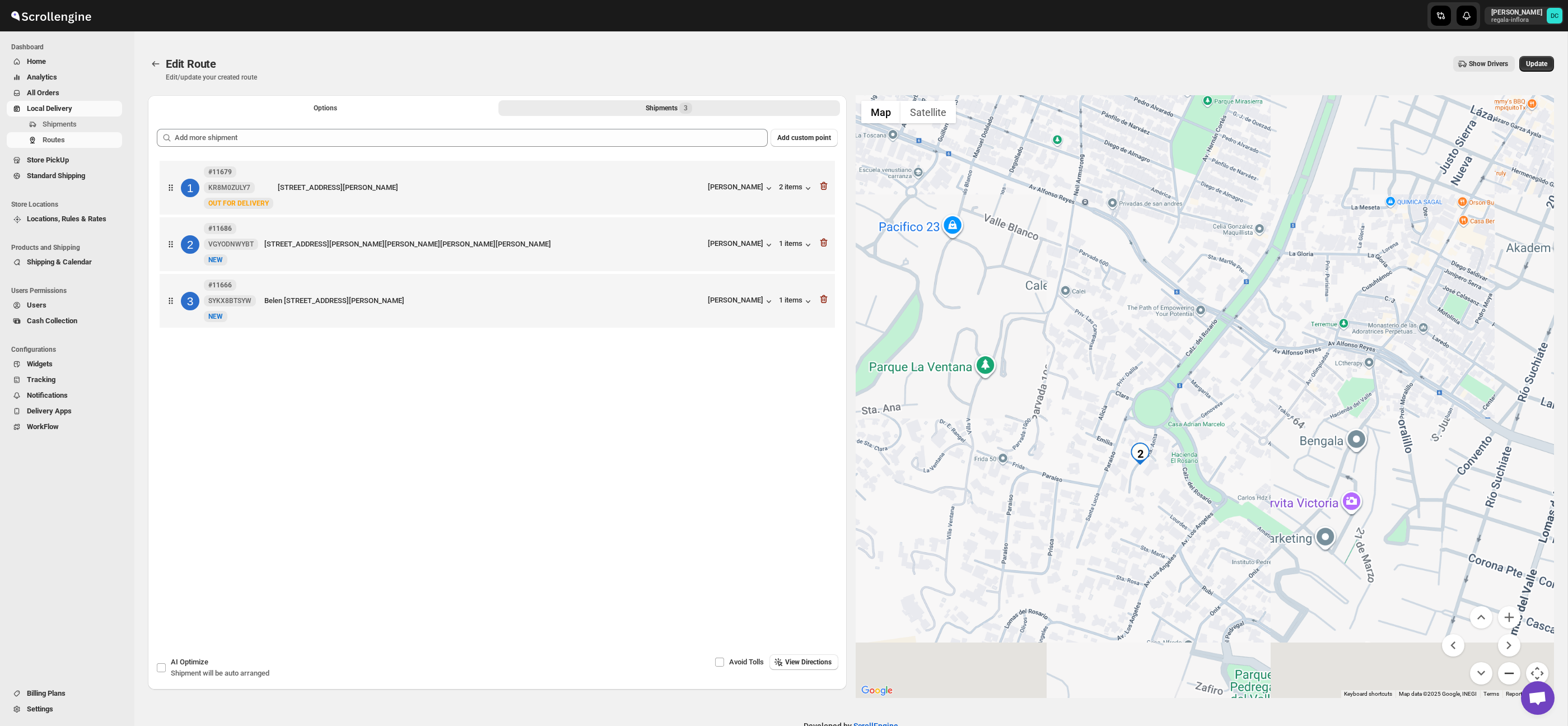
click at [1507, 675] on button "Zoom out" at bounding box center [1509, 673] width 22 height 22
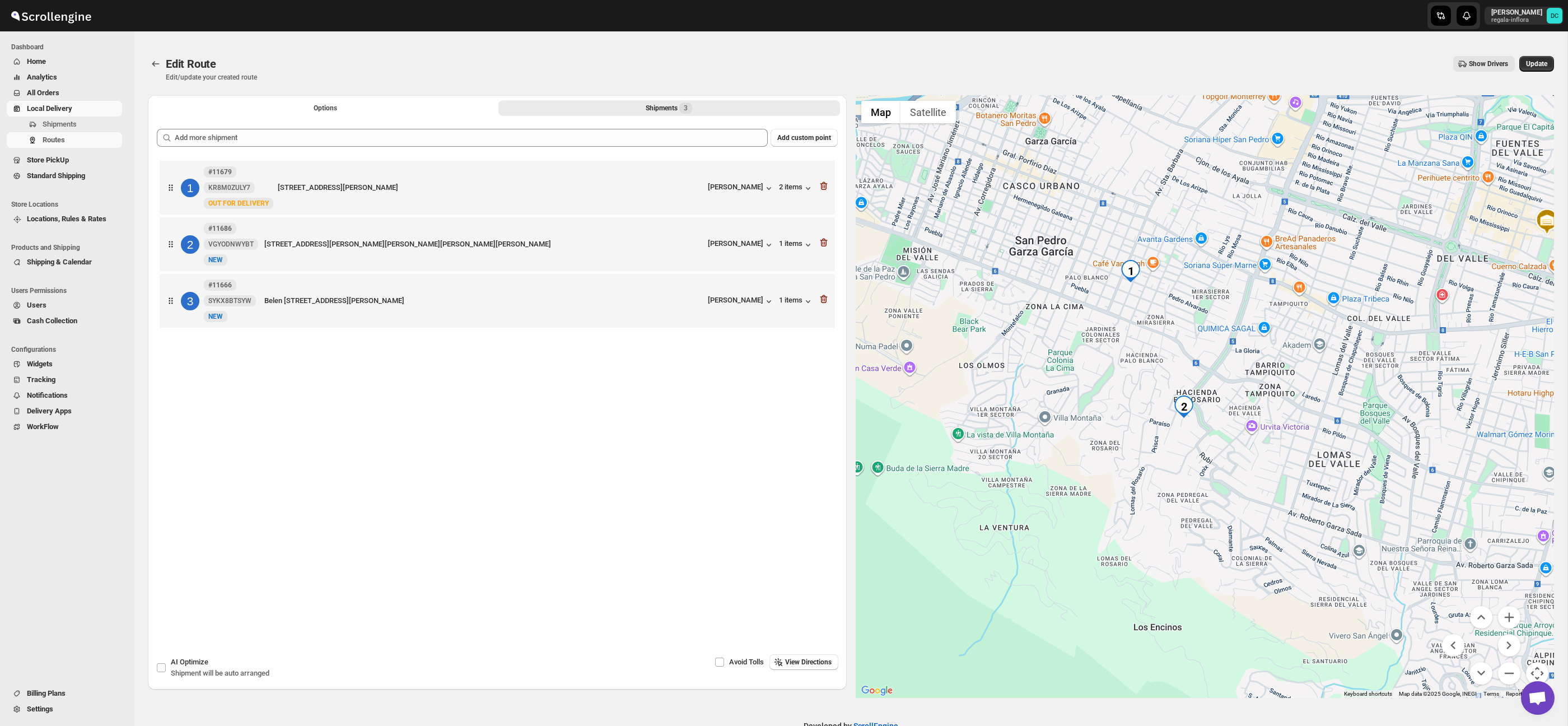
click at [157, 66] on icon "Routes" at bounding box center [156, 63] width 11 height 11
